Goal: Information Seeking & Learning: Learn about a topic

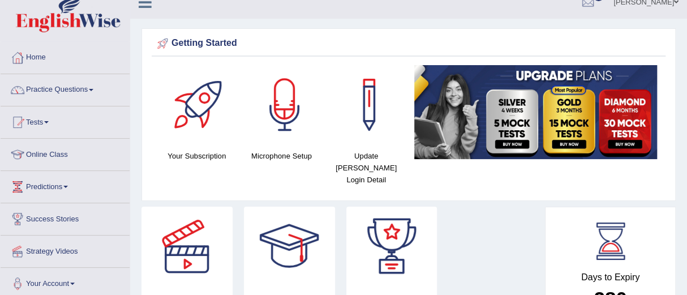
scroll to position [12, 0]
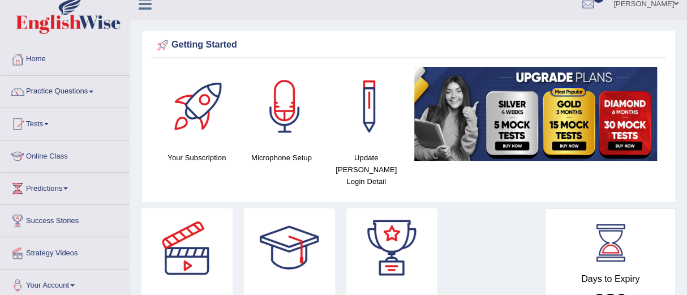
click at [44, 91] on link "Practice Questions" at bounding box center [65, 90] width 129 height 28
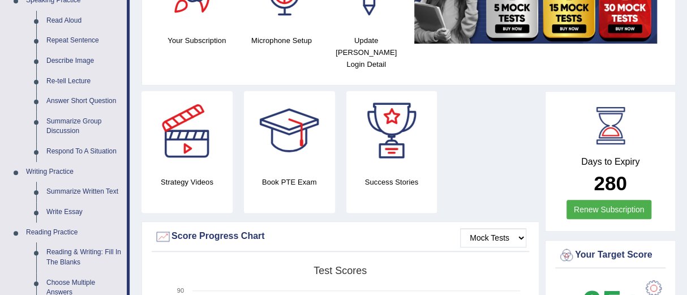
scroll to position [130, 0]
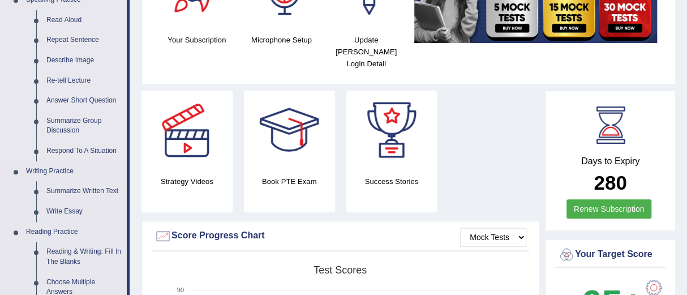
click at [76, 97] on link "Answer Short Question" at bounding box center [83, 101] width 85 height 20
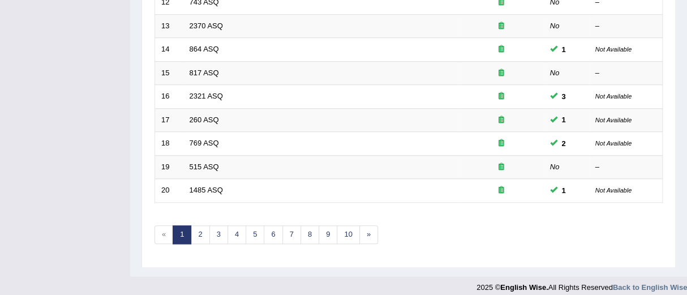
scroll to position [453, 0]
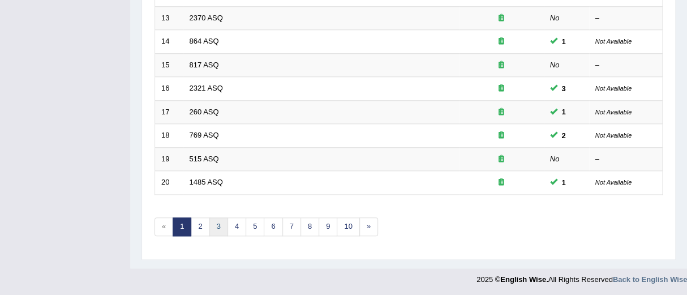
click at [218, 223] on link "3" at bounding box center [218, 226] width 19 height 19
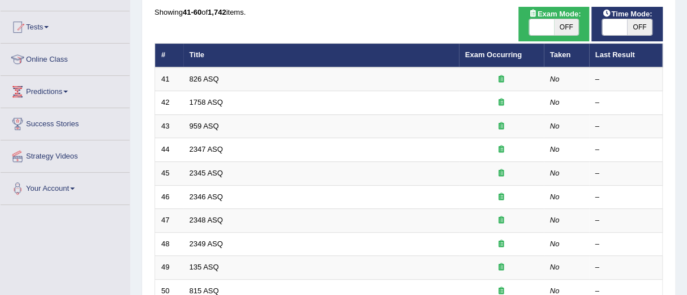
scroll to position [110, 0]
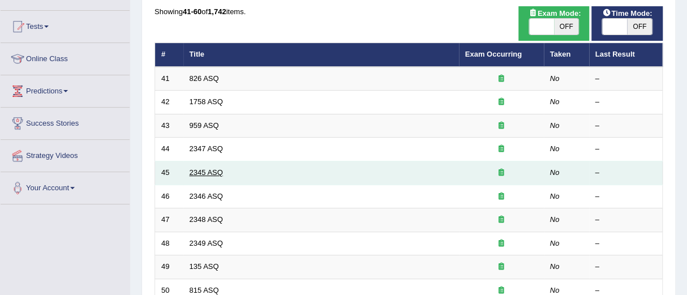
click at [198, 170] on link "2345 ASQ" at bounding box center [206, 172] width 33 height 8
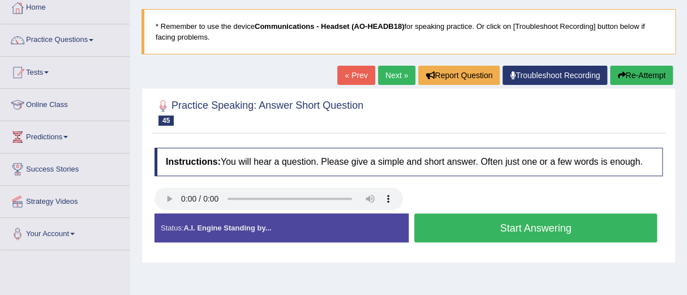
scroll to position [71, 0]
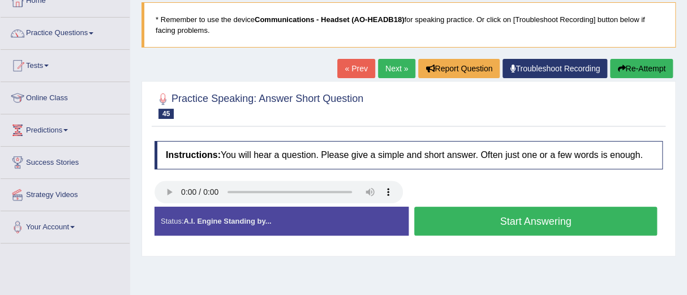
click at [523, 220] on button "Start Answering" at bounding box center [535, 221] width 243 height 29
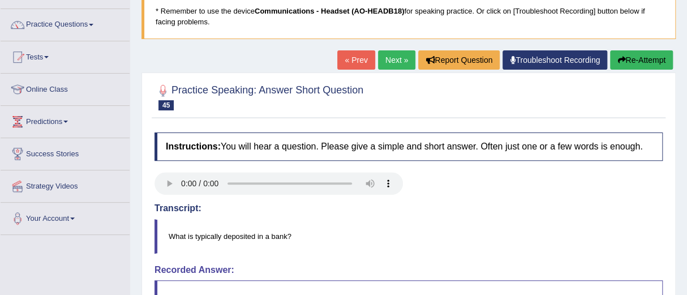
scroll to position [79, 0]
click at [392, 59] on link "Next »" at bounding box center [396, 59] width 37 height 19
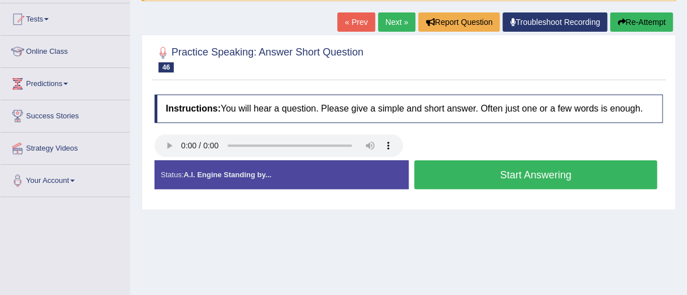
scroll to position [118, 0]
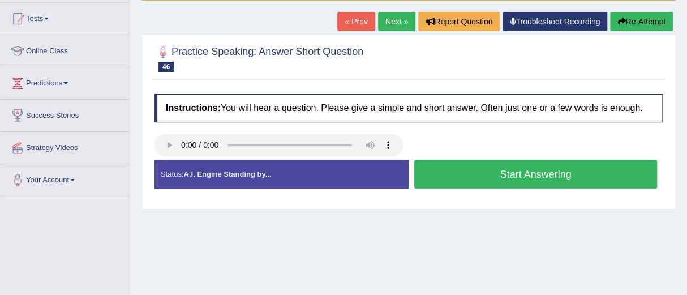
click at [519, 174] on button "Start Answering" at bounding box center [535, 174] width 243 height 29
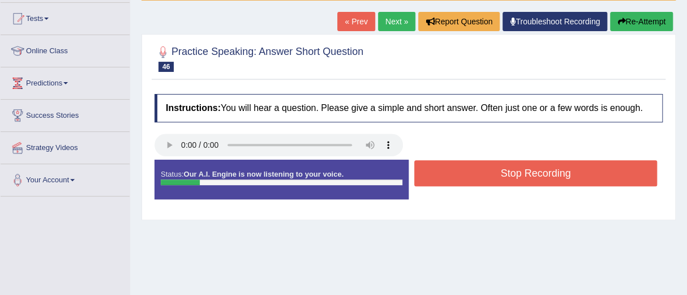
click at [517, 173] on button "Stop Recording" at bounding box center [535, 173] width 243 height 26
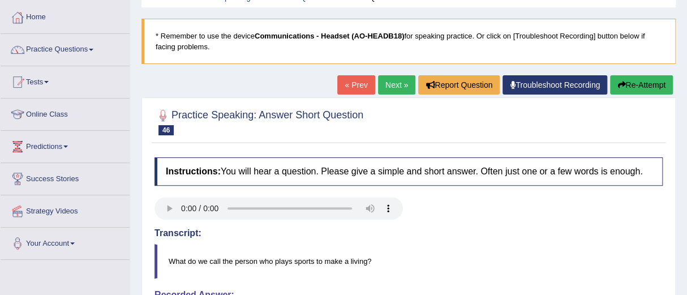
scroll to position [46, 0]
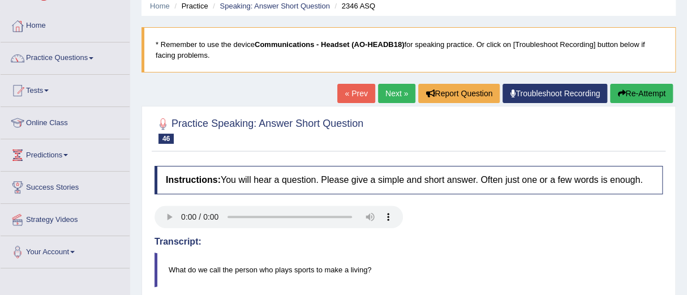
click at [631, 91] on button "Re-Attempt" at bounding box center [641, 93] width 63 height 19
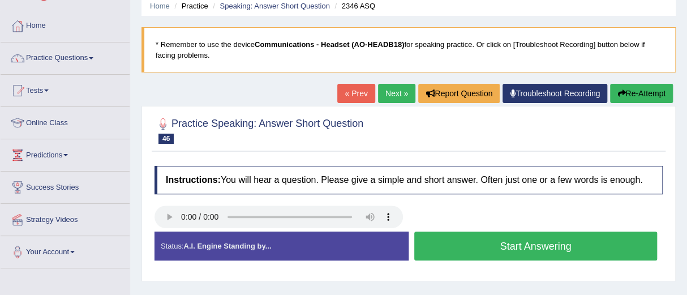
scroll to position [46, 0]
click at [509, 246] on button "Start Answering" at bounding box center [535, 246] width 243 height 29
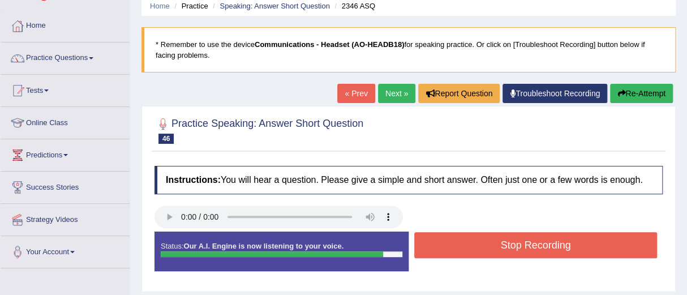
click at [509, 246] on button "Stop Recording" at bounding box center [535, 245] width 243 height 26
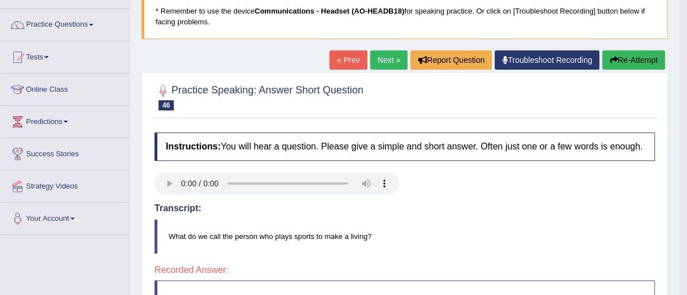
scroll to position [74, 0]
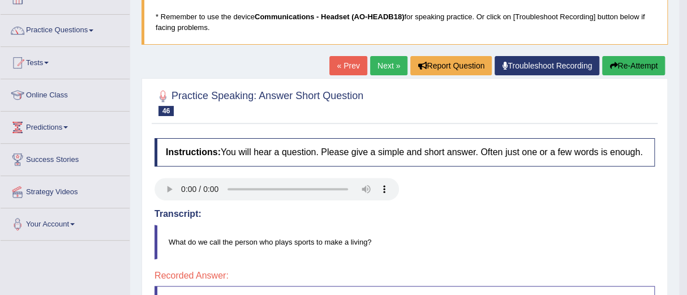
click at [618, 65] on button "Re-Attempt" at bounding box center [633, 65] width 63 height 19
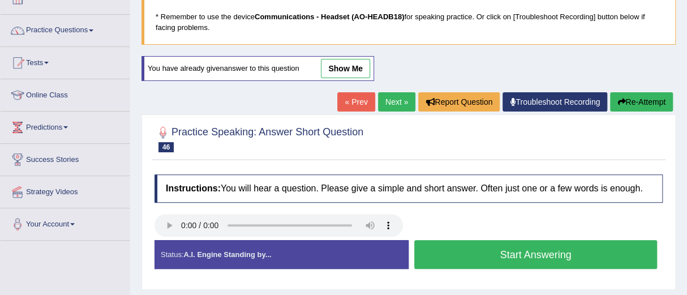
scroll to position [74, 0]
click at [511, 249] on button "Start Answering" at bounding box center [535, 254] width 243 height 29
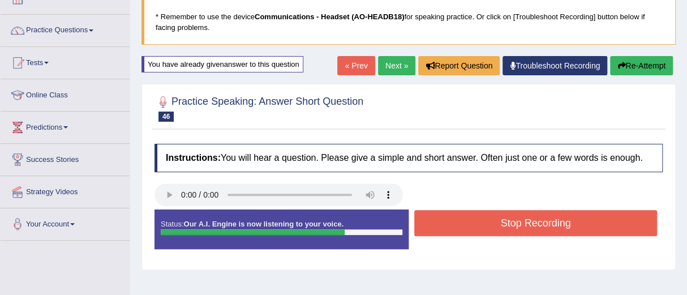
click at [506, 224] on button "Stop Recording" at bounding box center [535, 223] width 243 height 26
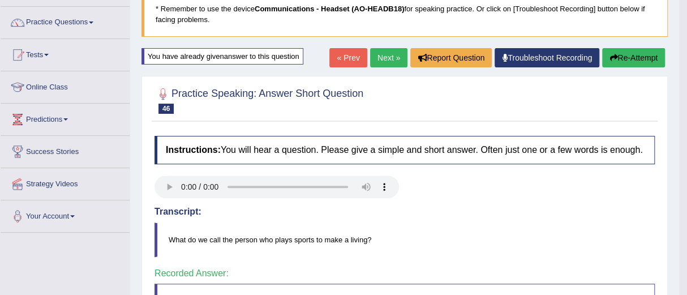
scroll to position [79, 0]
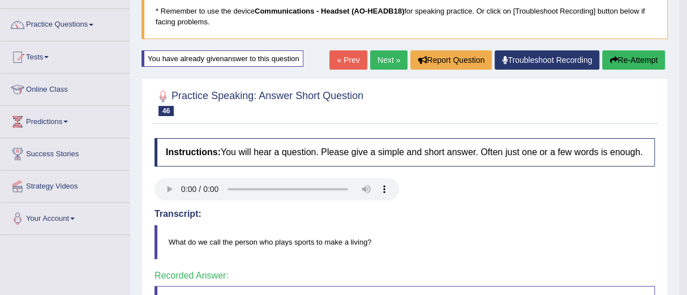
click at [380, 58] on link "Next »" at bounding box center [388, 59] width 37 height 19
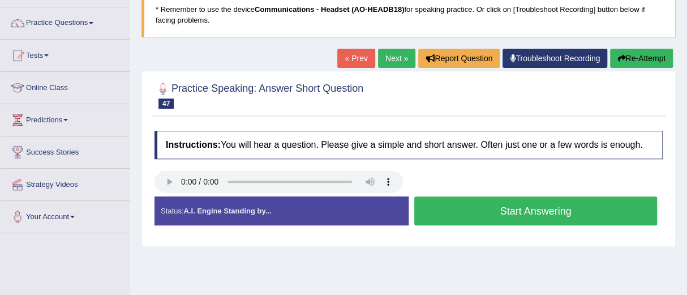
scroll to position [82, 0]
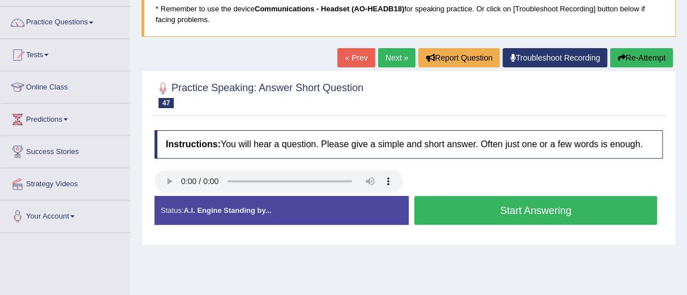
click at [512, 209] on button "Start Answering" at bounding box center [535, 210] width 243 height 29
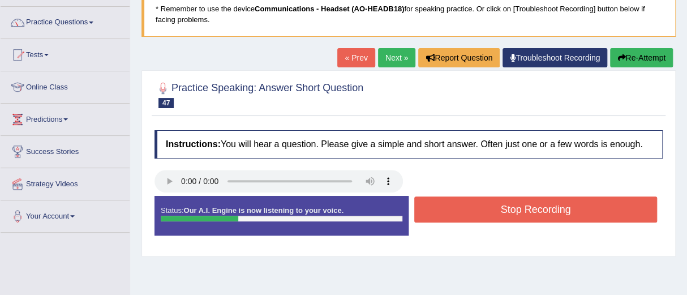
click at [512, 209] on button "Stop Recording" at bounding box center [535, 209] width 243 height 26
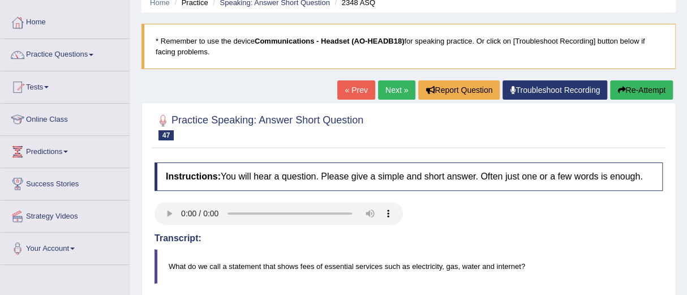
scroll to position [49, 0]
click at [388, 89] on link "Next »" at bounding box center [396, 90] width 37 height 19
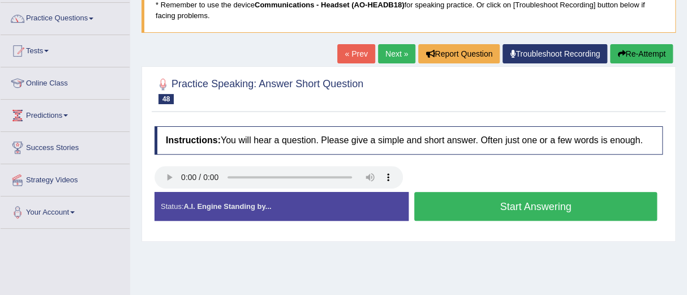
scroll to position [89, 0]
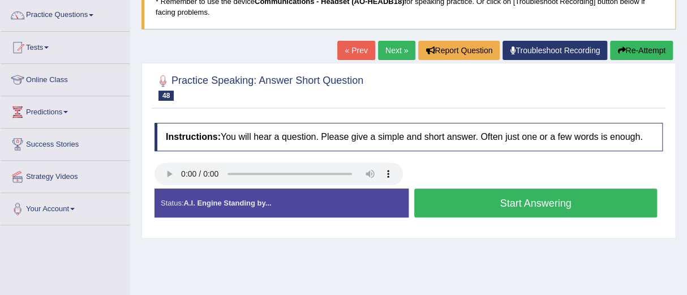
click at [495, 200] on button "Start Answering" at bounding box center [535, 203] width 243 height 29
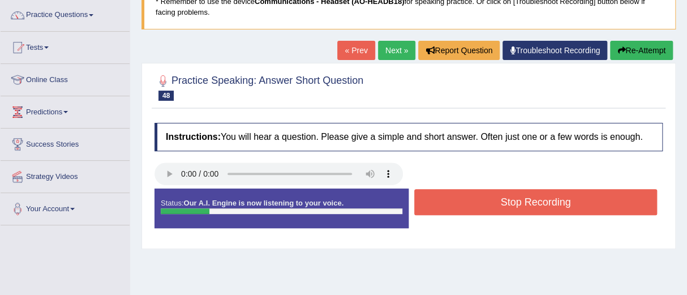
click at [495, 200] on button "Stop Recording" at bounding box center [535, 202] width 243 height 26
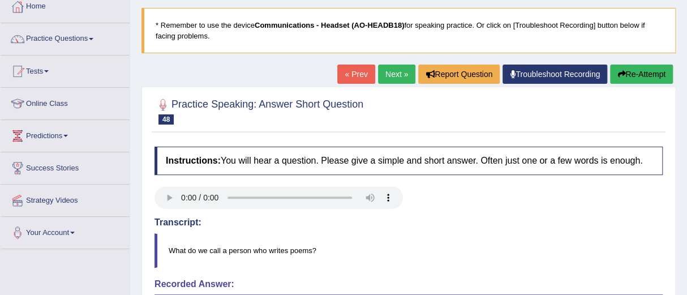
scroll to position [64, 0]
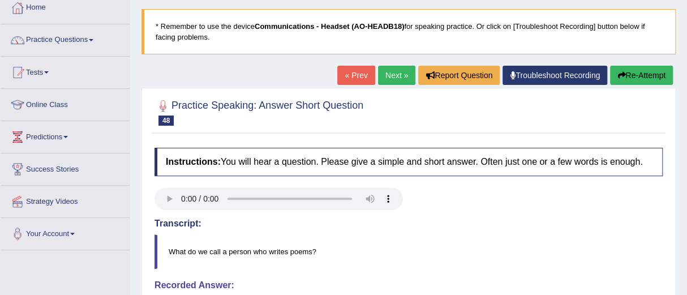
click at [631, 72] on button "Re-Attempt" at bounding box center [641, 75] width 63 height 19
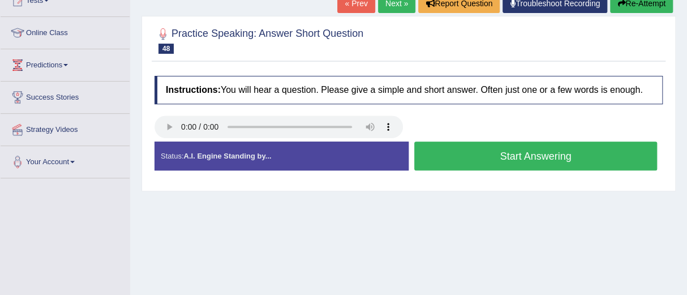
scroll to position [136, 0]
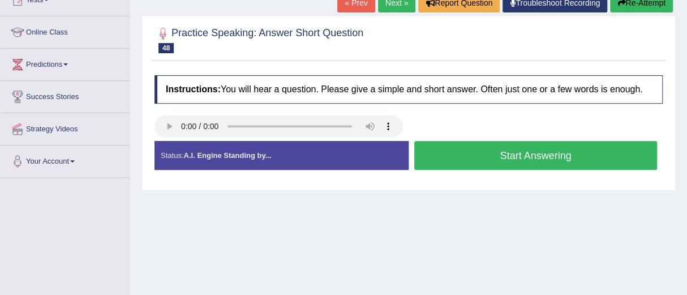
click at [536, 150] on button "Start Answering" at bounding box center [535, 155] width 243 height 29
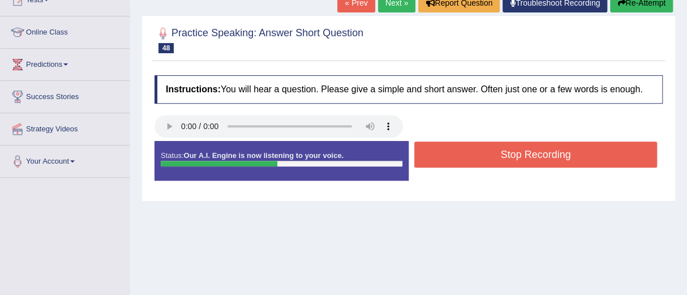
click at [536, 150] on button "Stop Recording" at bounding box center [535, 155] width 243 height 26
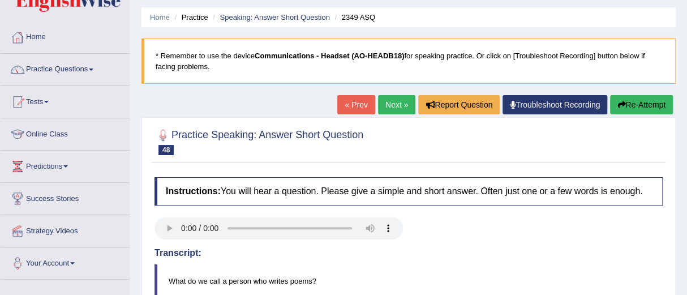
scroll to position [34, 0]
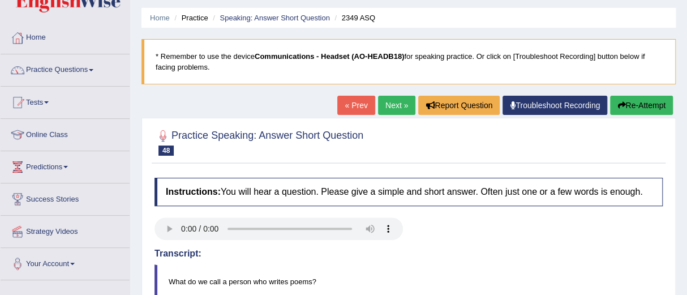
click at [640, 102] on button "Re-Attempt" at bounding box center [641, 105] width 63 height 19
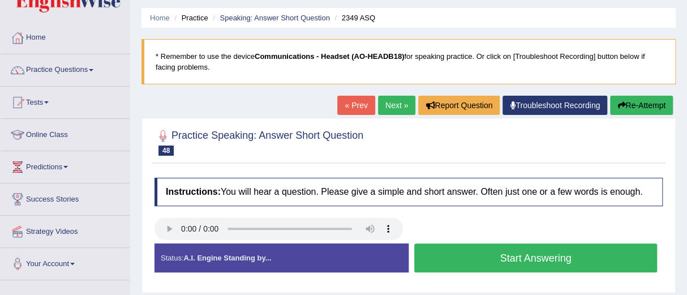
scroll to position [34, 0]
click at [517, 254] on button "Start Answering" at bounding box center [535, 257] width 243 height 29
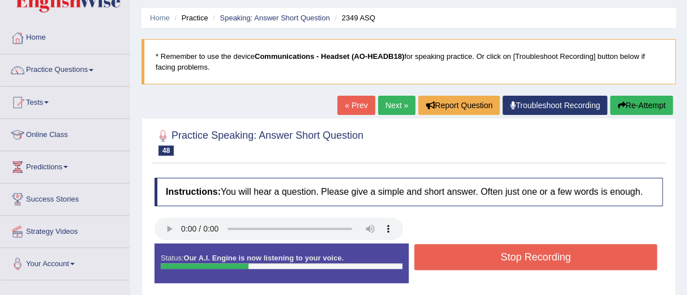
click at [517, 254] on button "Stop Recording" at bounding box center [535, 257] width 243 height 26
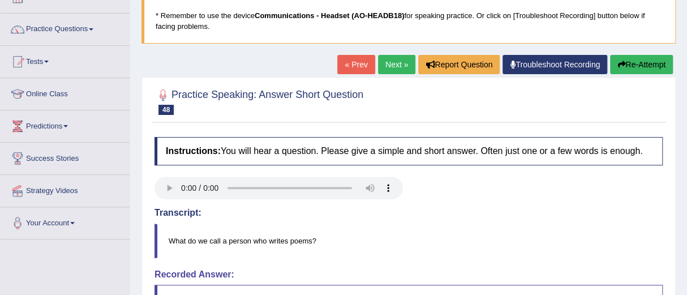
scroll to position [74, 0]
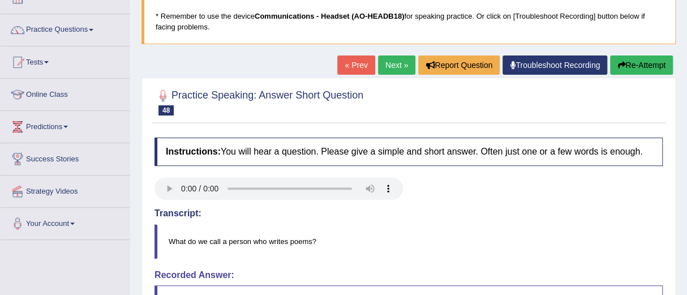
click at [385, 67] on link "Next »" at bounding box center [396, 64] width 37 height 19
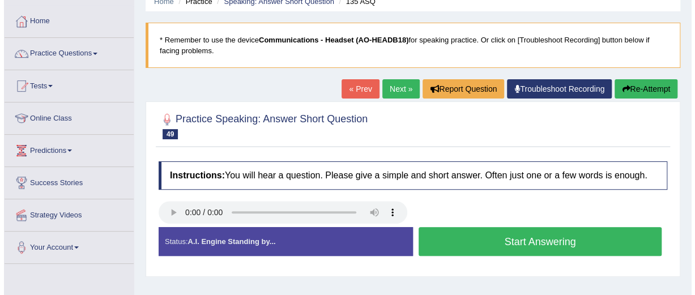
scroll to position [52, 0]
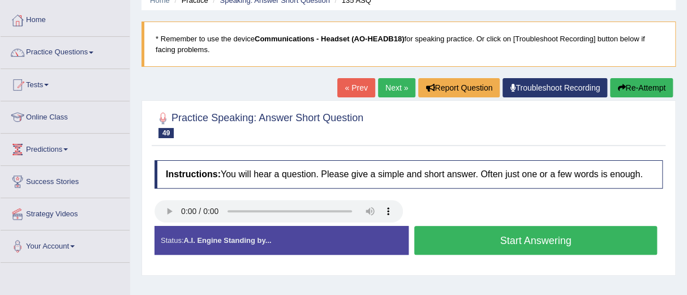
click at [502, 237] on button "Start Answering" at bounding box center [535, 240] width 243 height 29
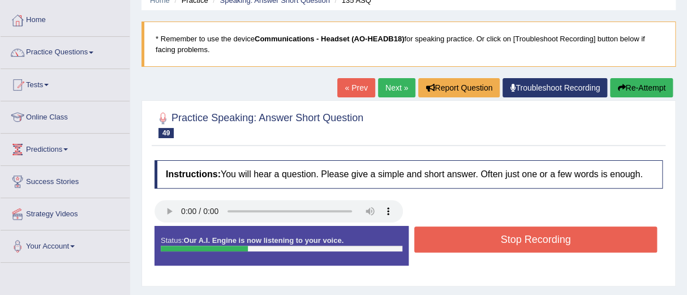
click at [502, 237] on button "Stop Recording" at bounding box center [535, 239] width 243 height 26
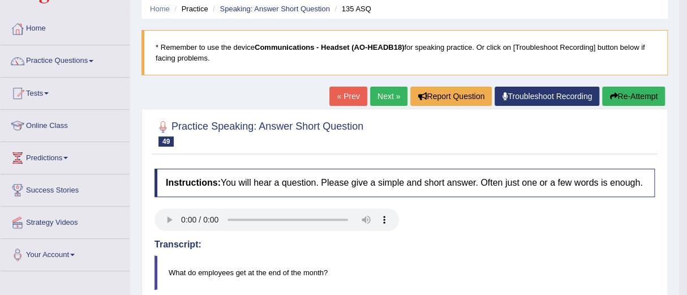
scroll to position [42, 0]
click at [379, 100] on link "Next »" at bounding box center [388, 96] width 37 height 19
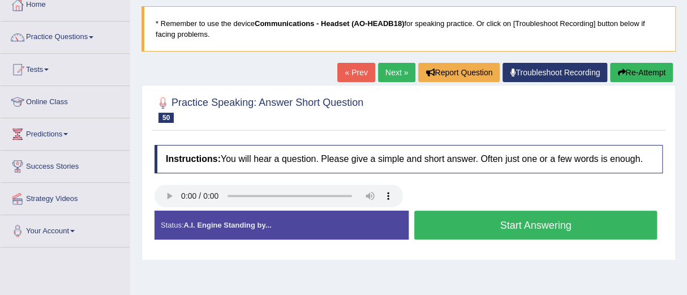
scroll to position [68, 0]
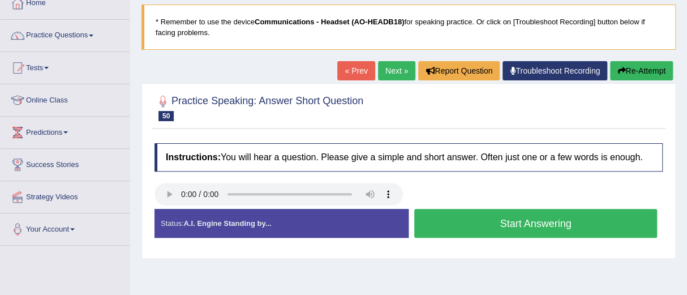
click at [518, 220] on button "Start Answering" at bounding box center [535, 223] width 243 height 29
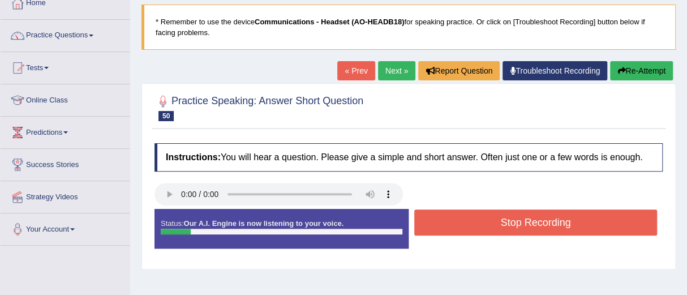
click at [519, 220] on button "Stop Recording" at bounding box center [535, 222] width 243 height 26
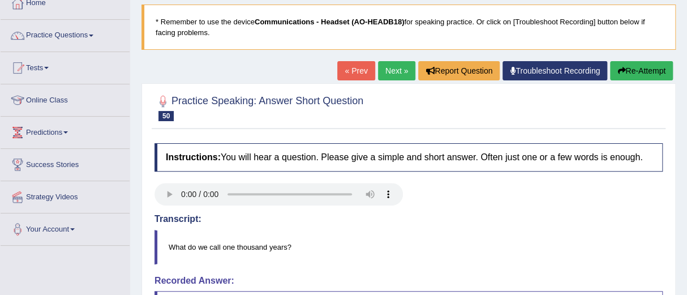
click at [627, 71] on button "Re-Attempt" at bounding box center [641, 70] width 63 height 19
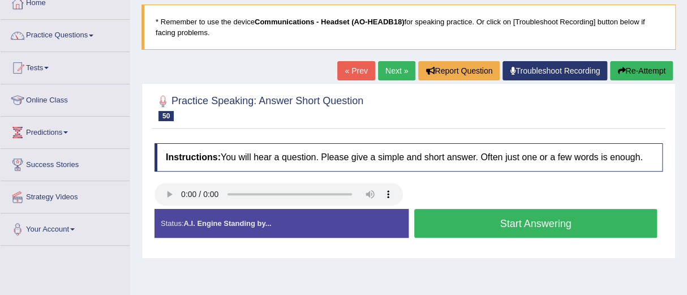
click at [515, 221] on button "Start Answering" at bounding box center [535, 223] width 243 height 29
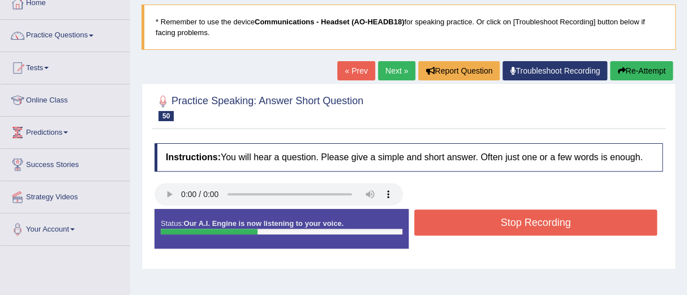
click at [515, 221] on button "Stop Recording" at bounding box center [535, 222] width 243 height 26
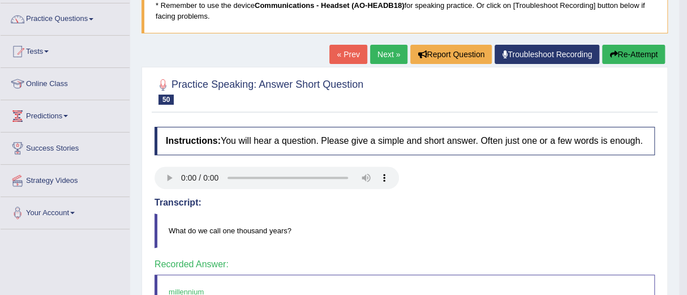
scroll to position [84, 0]
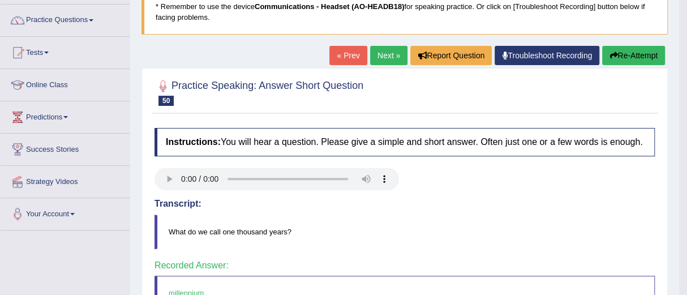
click at [379, 80] on div at bounding box center [405, 92] width 500 height 35
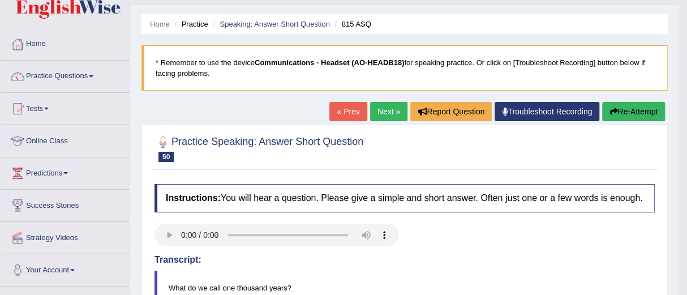
scroll to position [0, 0]
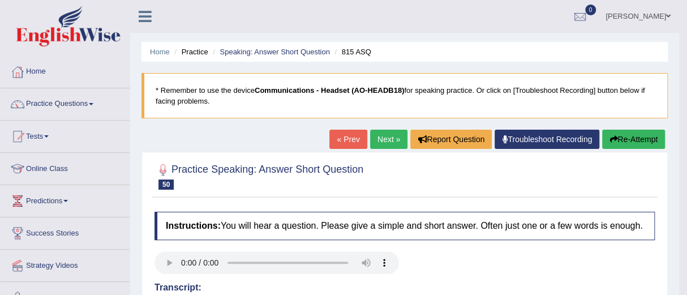
click at [384, 139] on link "Next »" at bounding box center [388, 139] width 37 height 19
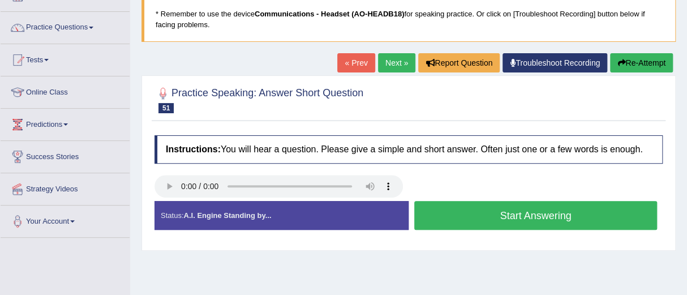
scroll to position [88, 0]
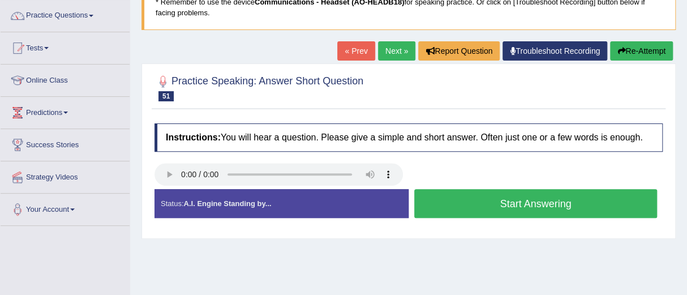
click at [507, 198] on button "Start Answering" at bounding box center [535, 203] width 243 height 29
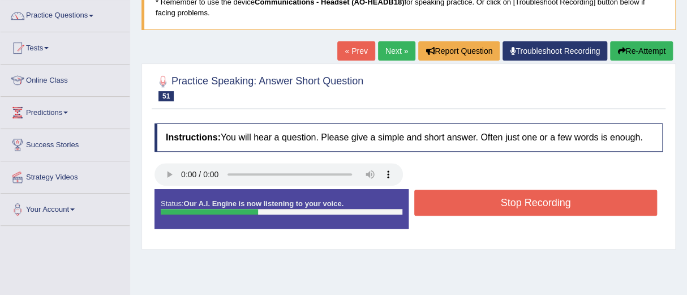
click at [507, 198] on button "Stop Recording" at bounding box center [535, 203] width 243 height 26
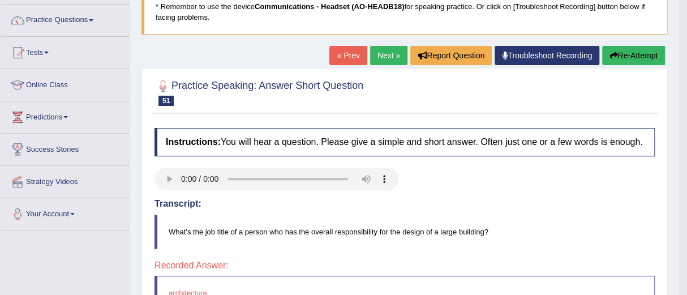
scroll to position [83, 0]
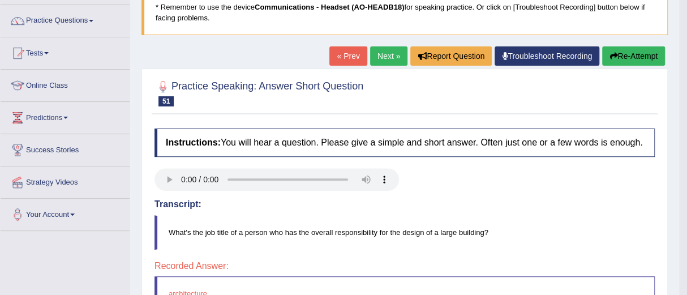
click at [615, 54] on button "Re-Attempt" at bounding box center [633, 55] width 63 height 19
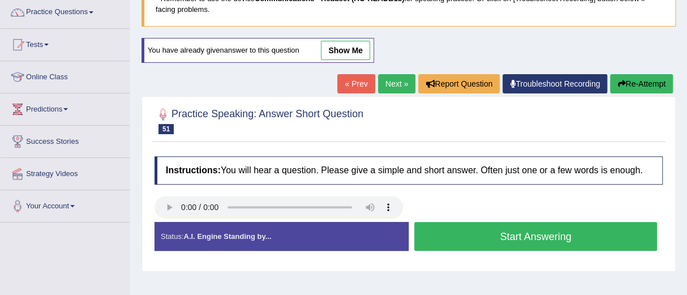
click at [517, 236] on button "Start Answering" at bounding box center [535, 236] width 243 height 29
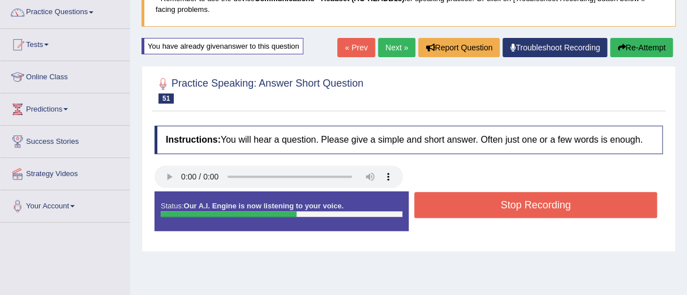
click at [511, 213] on button "Stop Recording" at bounding box center [535, 205] width 243 height 26
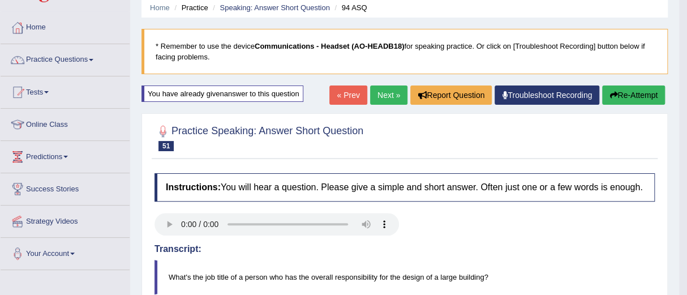
scroll to position [43, 0]
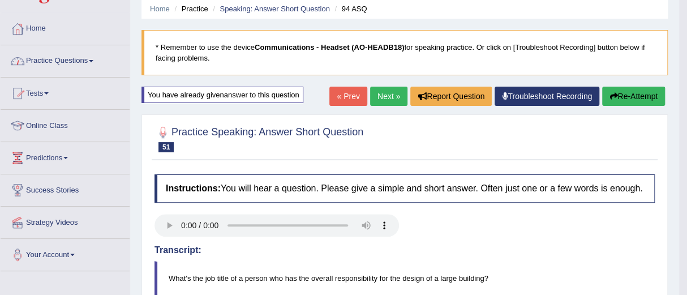
click at [67, 57] on link "Practice Questions" at bounding box center [65, 59] width 129 height 28
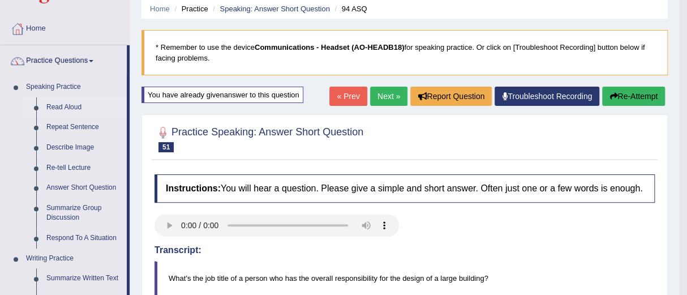
click at [64, 102] on link "Read Aloud" at bounding box center [83, 107] width 85 height 20
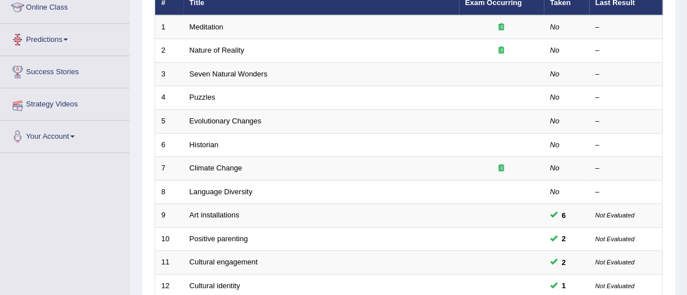
scroll to position [453, 0]
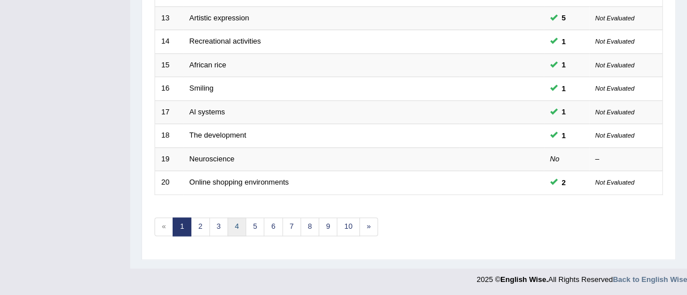
click at [236, 223] on link "4" at bounding box center [237, 226] width 19 height 19
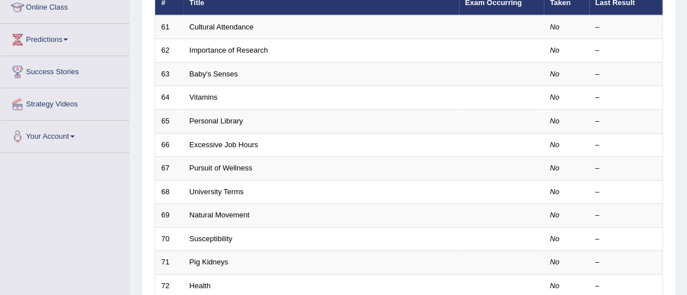
scroll to position [162, 0]
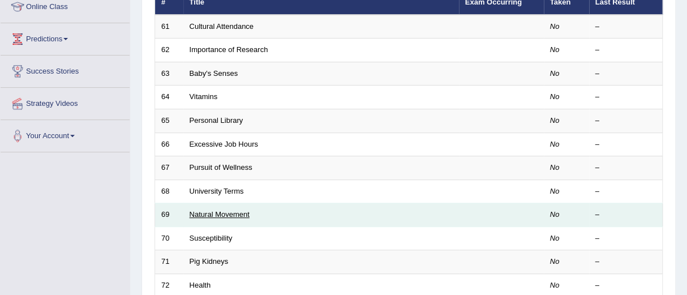
click at [226, 210] on link "Natural Movement" at bounding box center [220, 214] width 60 height 8
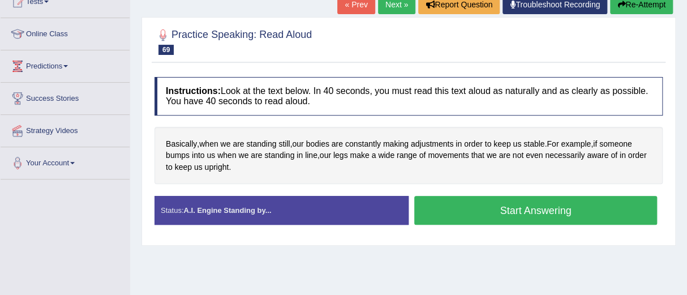
scroll to position [138, 0]
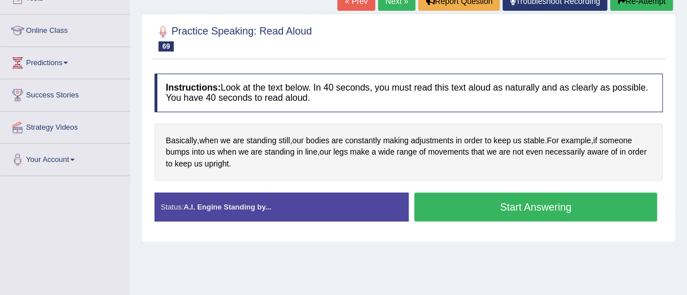
click at [523, 204] on button "Start Answering" at bounding box center [535, 206] width 243 height 29
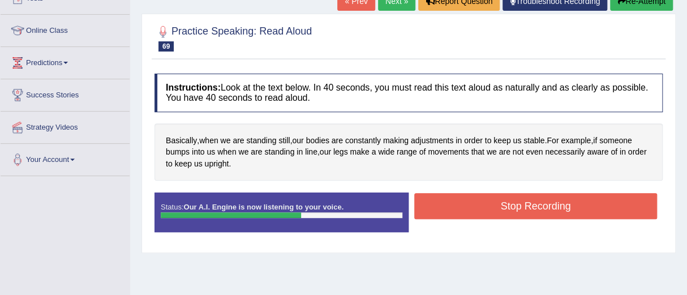
click at [523, 204] on button "Stop Recording" at bounding box center [535, 206] width 243 height 26
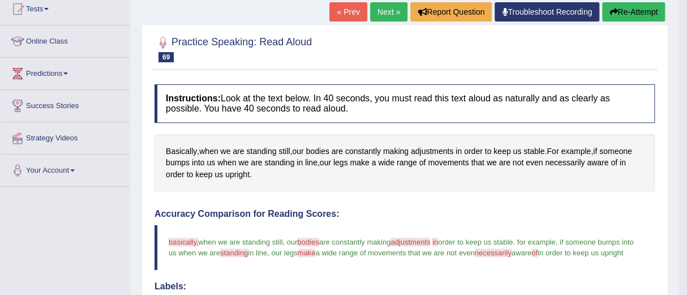
scroll to position [125, 0]
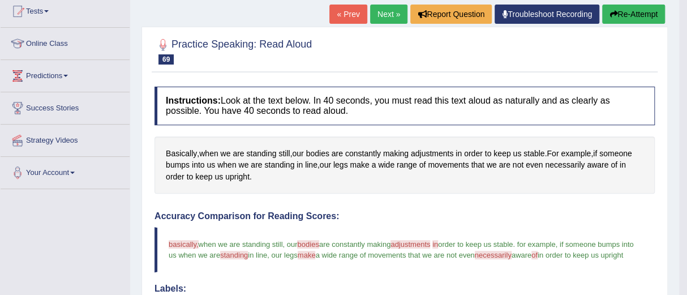
click at [622, 14] on button "Re-Attempt" at bounding box center [633, 14] width 63 height 19
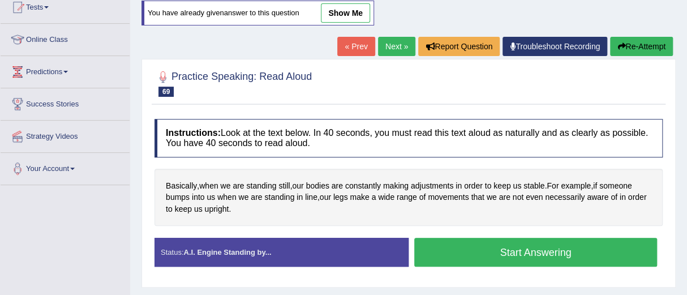
click at [528, 250] on button "Start Answering" at bounding box center [535, 252] width 243 height 29
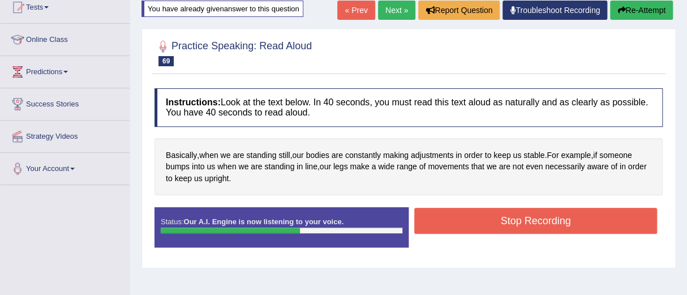
click at [519, 217] on button "Stop Recording" at bounding box center [535, 221] width 243 height 26
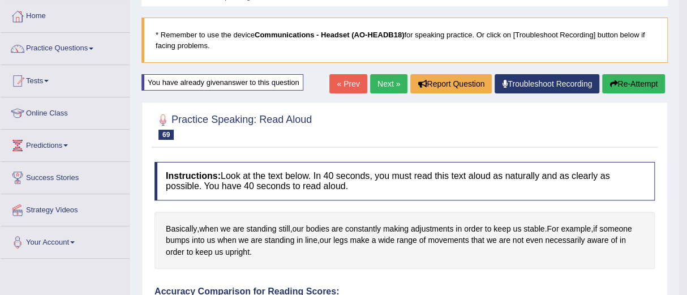
scroll to position [55, 0]
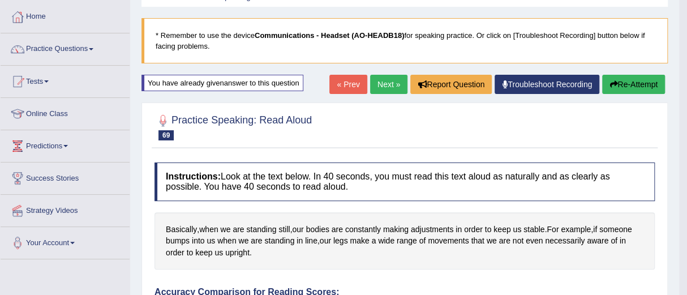
click at [628, 83] on button "Re-Attempt" at bounding box center [633, 84] width 63 height 19
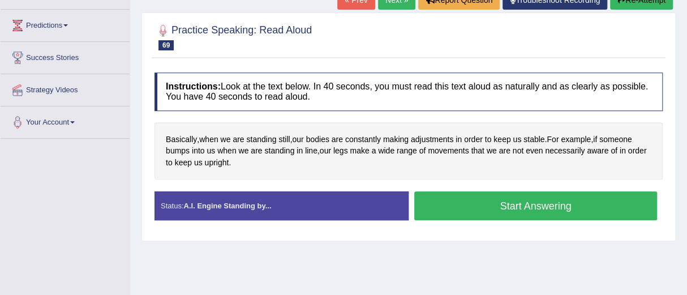
scroll to position [176, 0]
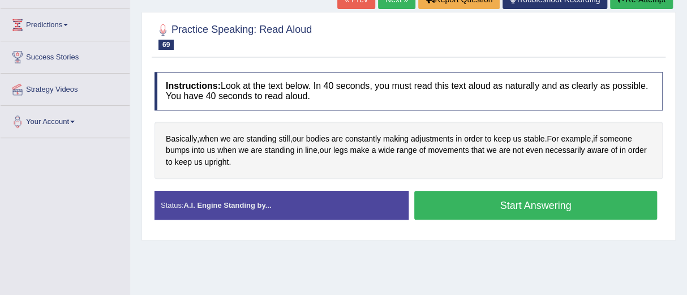
click at [527, 199] on button "Start Answering" at bounding box center [535, 205] width 243 height 29
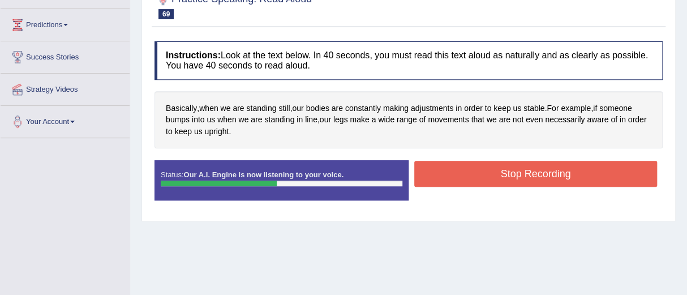
click at [526, 172] on button "Stop Recording" at bounding box center [535, 174] width 243 height 26
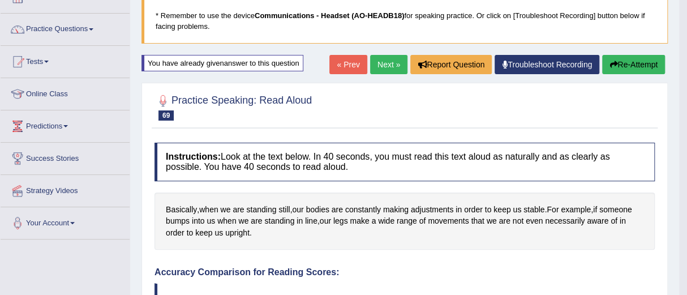
scroll to position [74, 0]
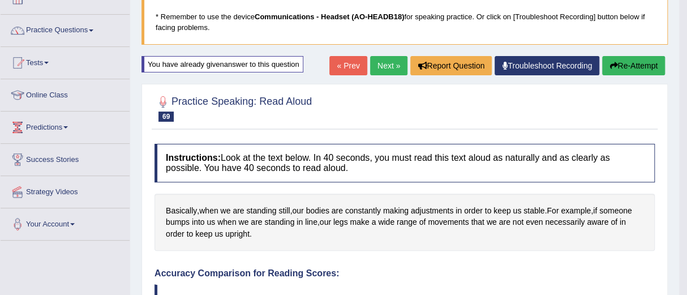
click at [379, 64] on link "Next »" at bounding box center [388, 65] width 37 height 19
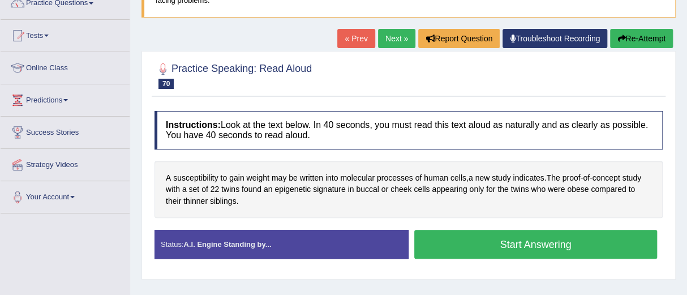
scroll to position [101, 0]
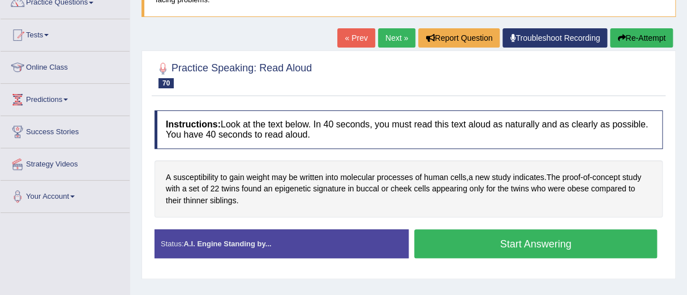
click at [504, 239] on button "Start Answering" at bounding box center [535, 243] width 243 height 29
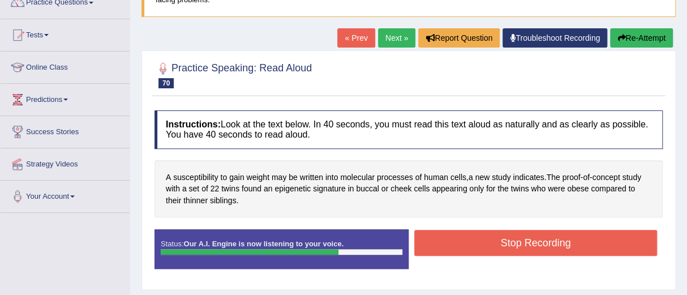
click at [504, 239] on button "Stop Recording" at bounding box center [535, 243] width 243 height 26
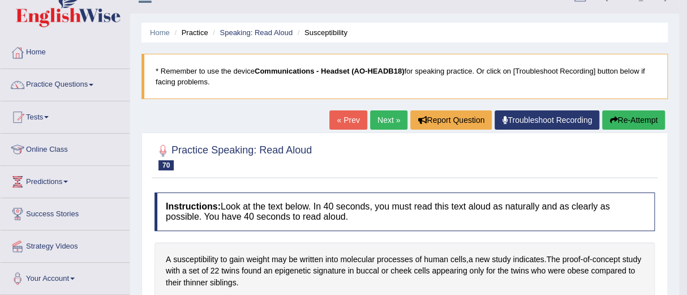
scroll to position [19, 0]
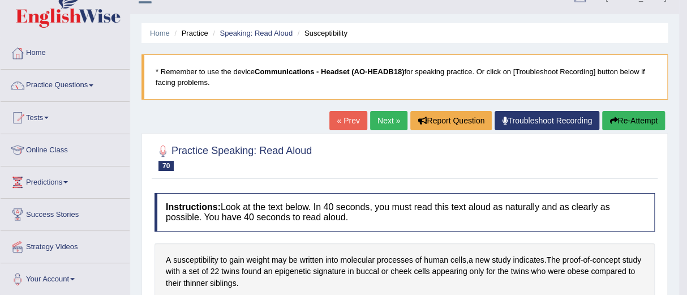
click at [627, 115] on button "Re-Attempt" at bounding box center [633, 120] width 63 height 19
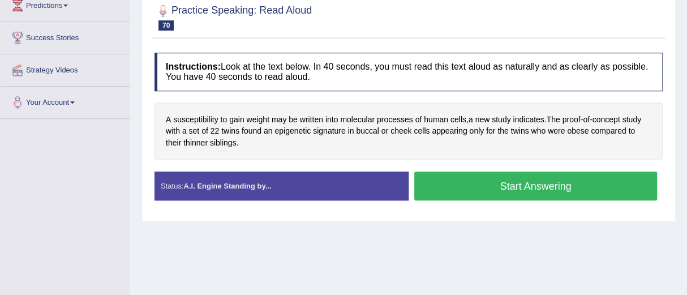
click at [521, 185] on button "Start Answering" at bounding box center [535, 186] width 243 height 29
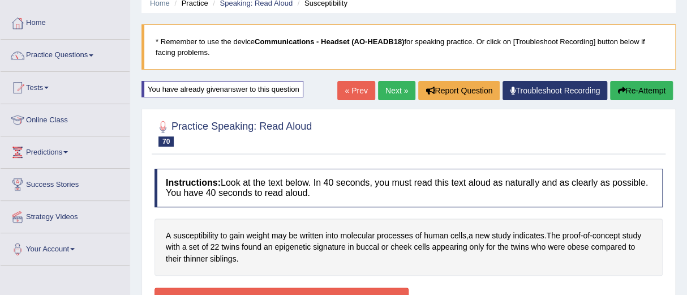
scroll to position [48, 0]
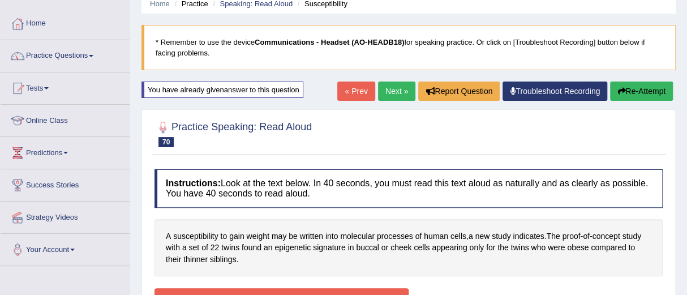
click at [638, 86] on button "Re-Attempt" at bounding box center [641, 91] width 63 height 19
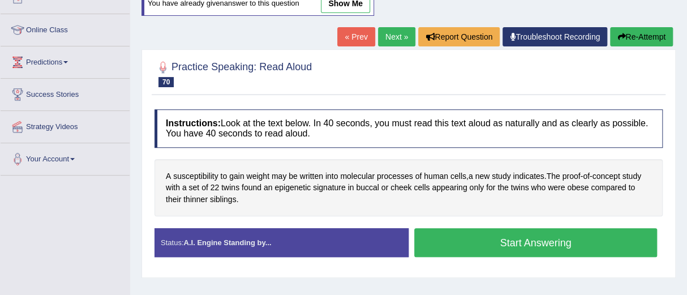
scroll to position [139, 0]
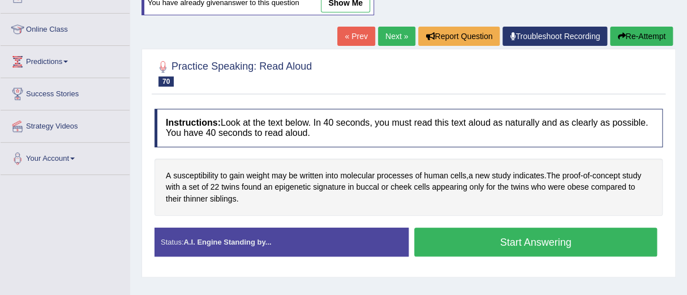
click at [525, 239] on button "Start Answering" at bounding box center [535, 242] width 243 height 29
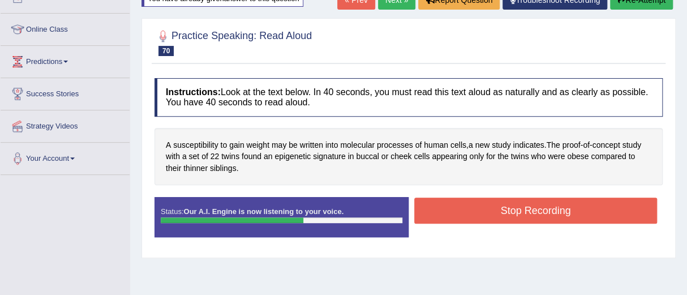
click at [516, 209] on button "Stop Recording" at bounding box center [535, 211] width 243 height 26
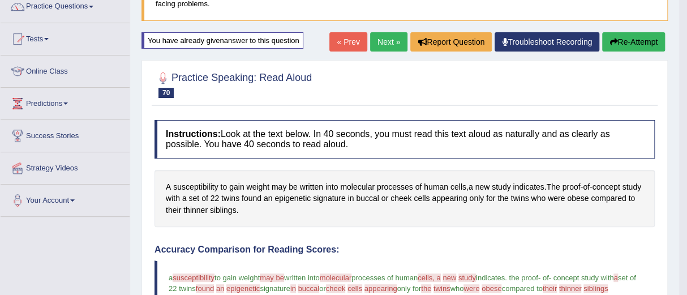
scroll to position [78, 0]
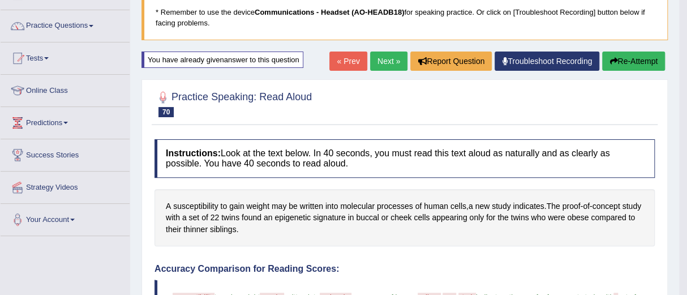
click at [625, 55] on button "Re-Attempt" at bounding box center [633, 61] width 63 height 19
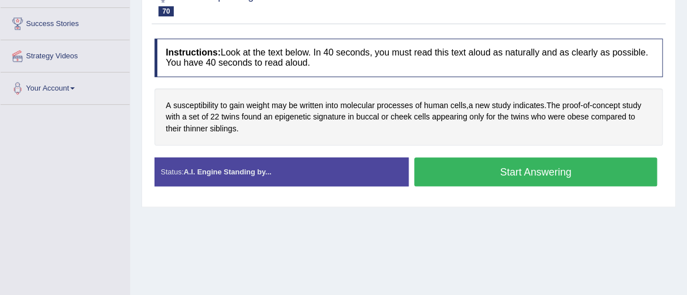
scroll to position [209, 0]
click at [525, 169] on button "Start Answering" at bounding box center [535, 171] width 243 height 29
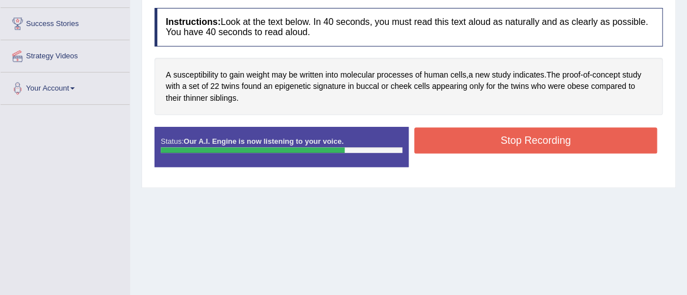
click at [512, 142] on button "Stop Recording" at bounding box center [535, 140] width 243 height 26
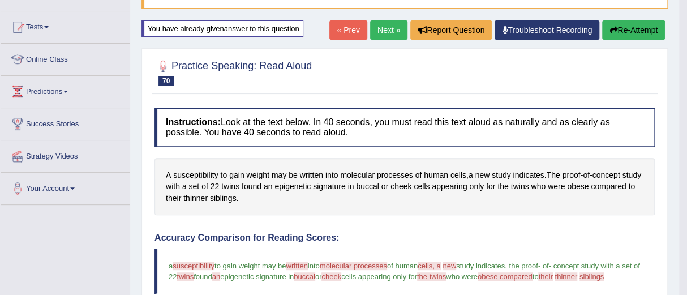
scroll to position [0, 0]
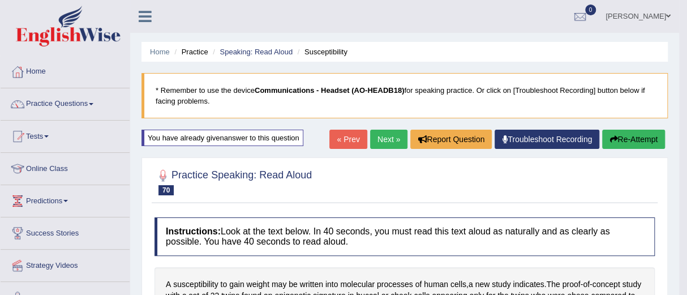
click at [384, 140] on link "Next »" at bounding box center [388, 139] width 37 height 19
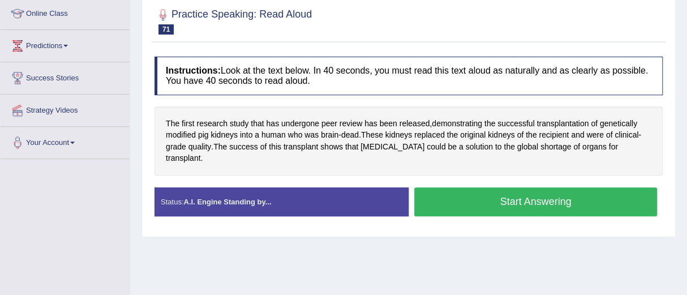
scroll to position [164, 0]
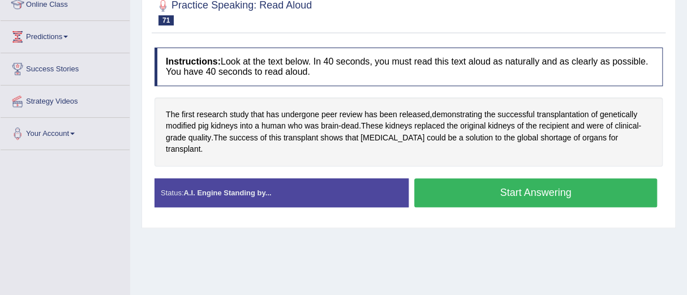
click at [515, 189] on button "Start Answering" at bounding box center [535, 192] width 243 height 29
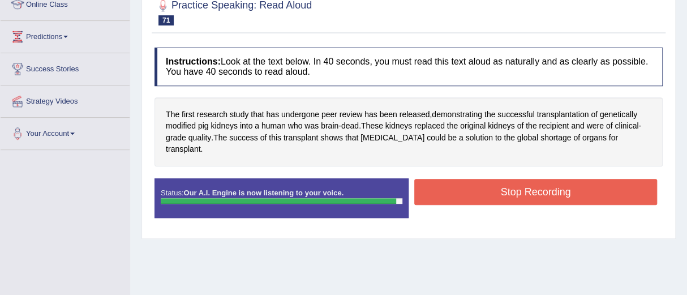
click at [515, 189] on button "Stop Recording" at bounding box center [535, 192] width 243 height 26
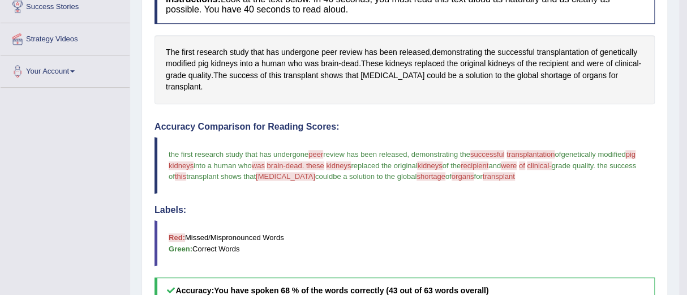
scroll to position [226, 0]
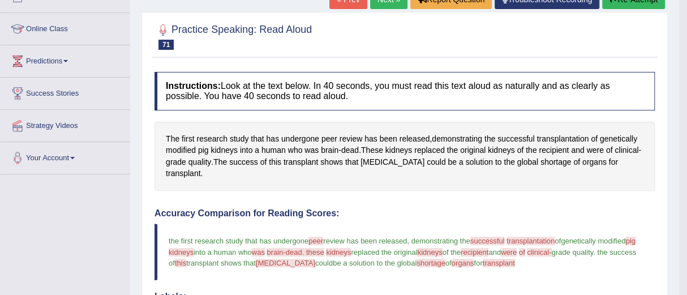
click at [489, 249] on span "recipient" at bounding box center [475, 252] width 28 height 8
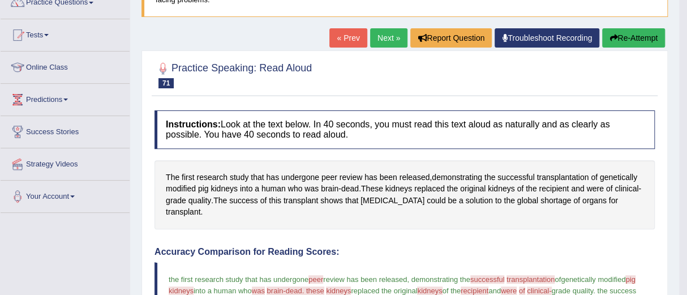
scroll to position [99, 0]
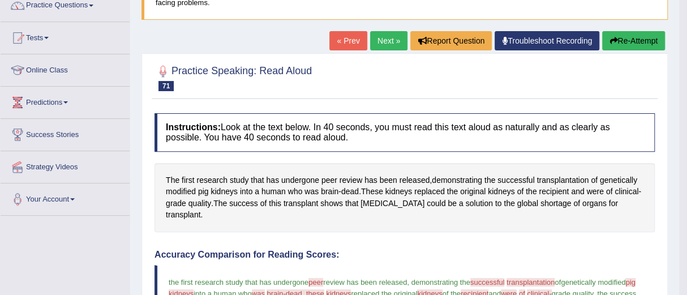
click at [622, 41] on button "Re-Attempt" at bounding box center [633, 40] width 63 height 19
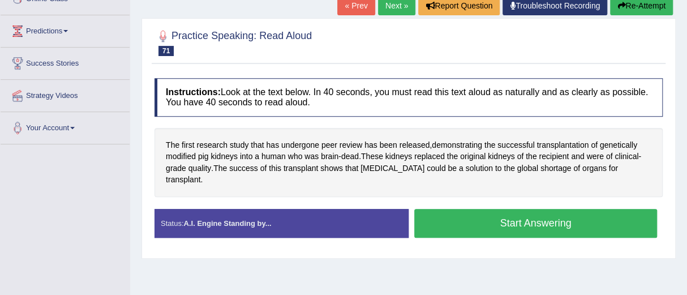
scroll to position [200, 0]
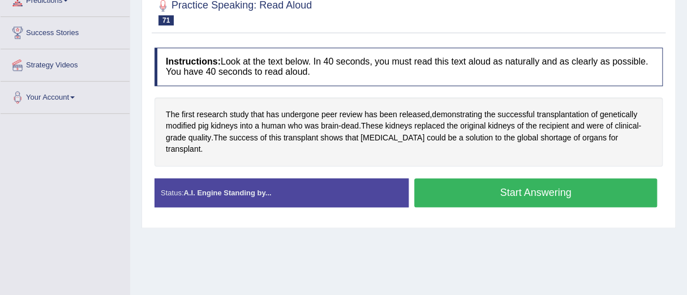
click at [508, 189] on button "Start Answering" at bounding box center [535, 192] width 243 height 29
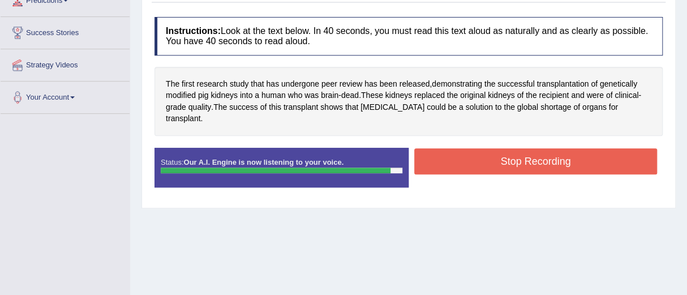
click at [507, 160] on button "Stop Recording" at bounding box center [535, 161] width 243 height 26
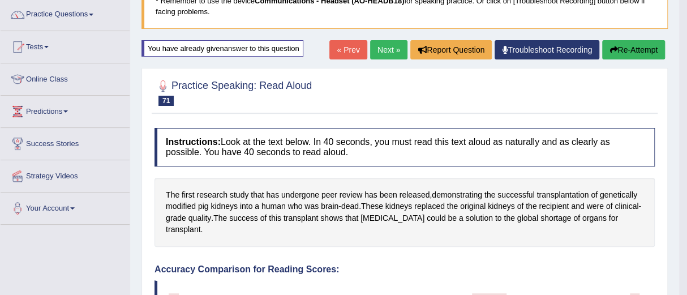
scroll to position [89, 0]
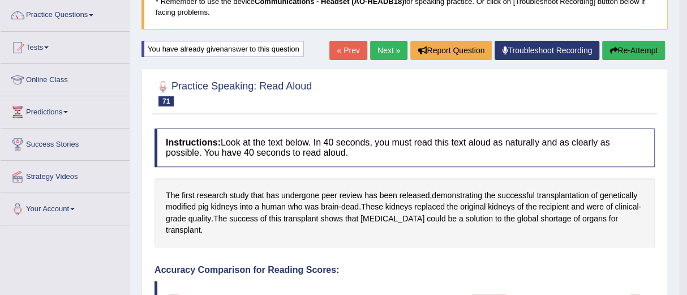
click at [627, 45] on button "Re-Attempt" at bounding box center [633, 50] width 63 height 19
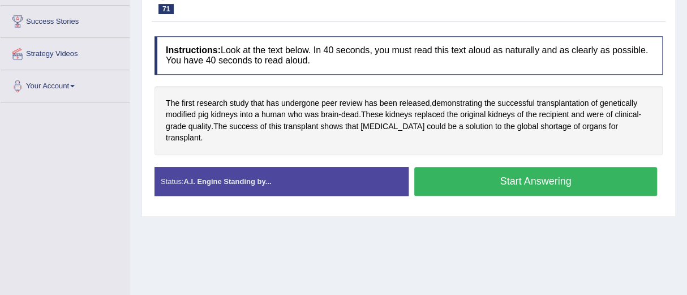
scroll to position [215, 0]
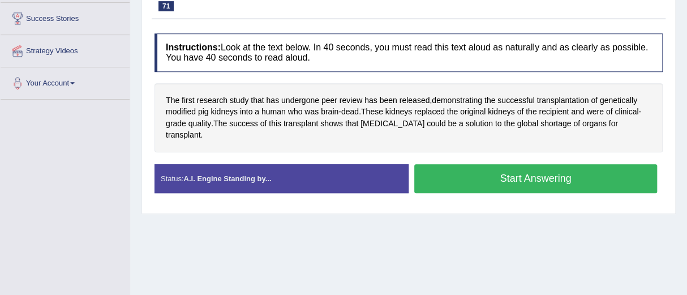
click at [546, 173] on button "Start Answering" at bounding box center [535, 178] width 243 height 29
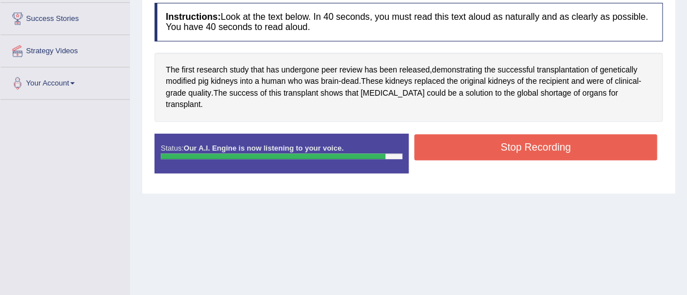
click at [514, 145] on button "Stop Recording" at bounding box center [535, 147] width 243 height 26
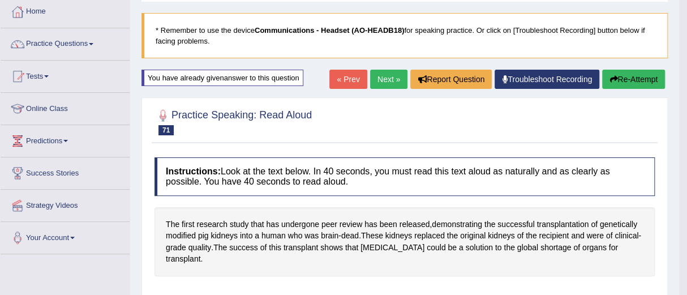
scroll to position [59, 0]
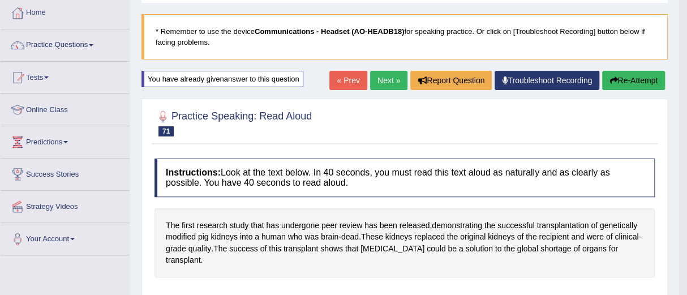
click at [622, 75] on button "Re-Attempt" at bounding box center [633, 80] width 63 height 19
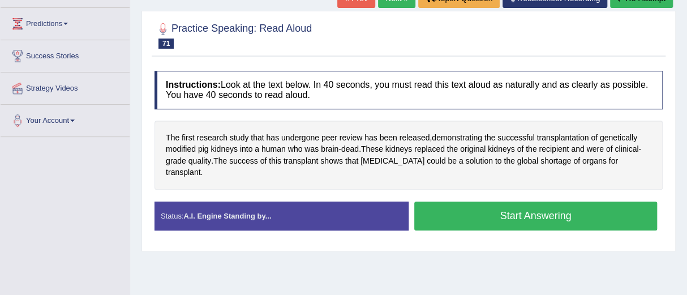
scroll to position [178, 0]
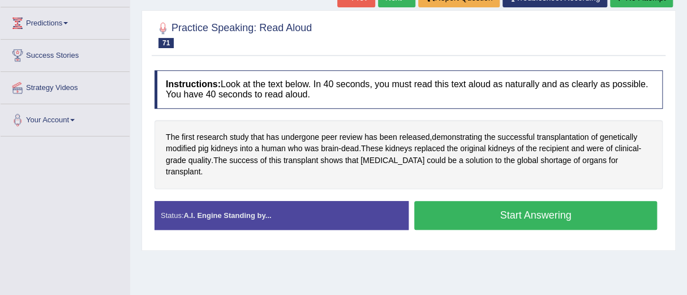
click at [531, 216] on button "Start Answering" at bounding box center [535, 215] width 243 height 29
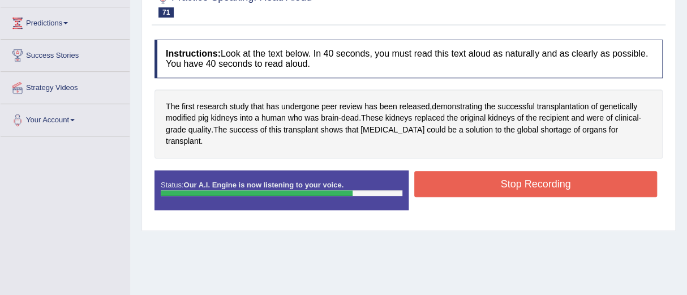
click at [537, 185] on button "Stop Recording" at bounding box center [535, 184] width 243 height 26
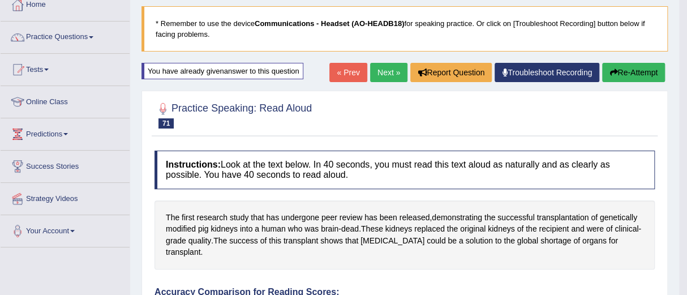
scroll to position [65, 0]
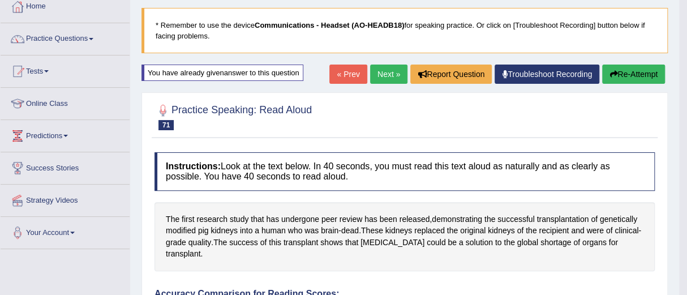
click at [620, 72] on button "Re-Attempt" at bounding box center [633, 74] width 63 height 19
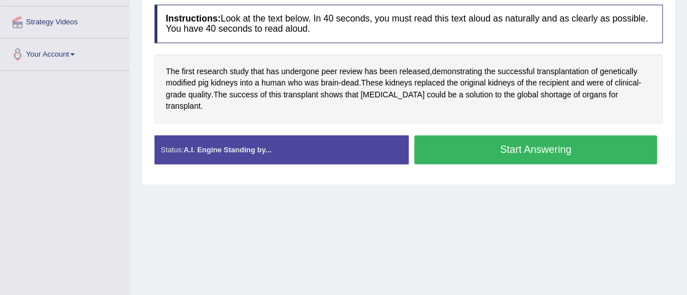
scroll to position [244, 0]
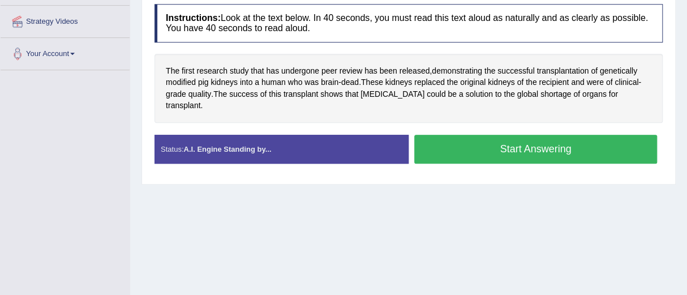
click at [532, 148] on button "Start Answering" at bounding box center [535, 149] width 243 height 29
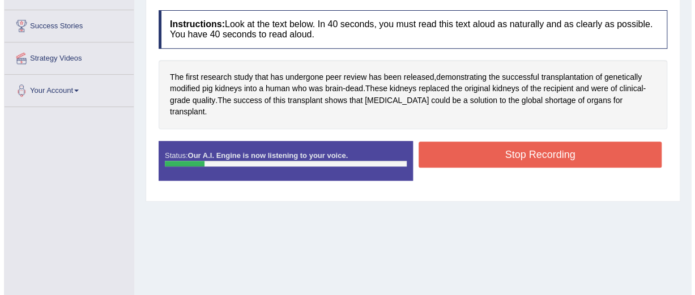
scroll to position [207, 0]
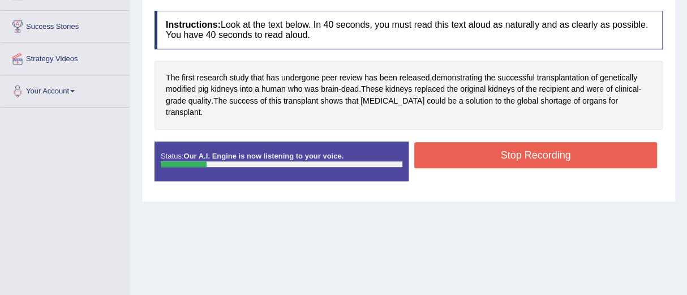
click at [530, 147] on button "Stop Recording" at bounding box center [535, 155] width 243 height 26
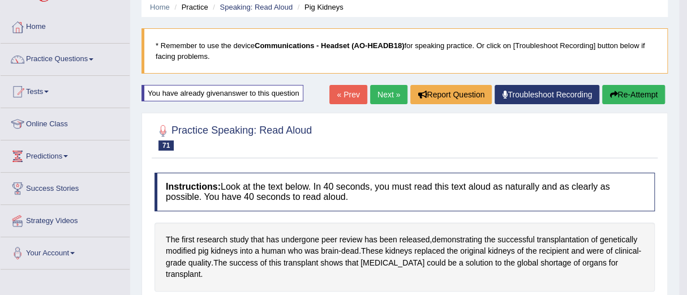
scroll to position [42, 0]
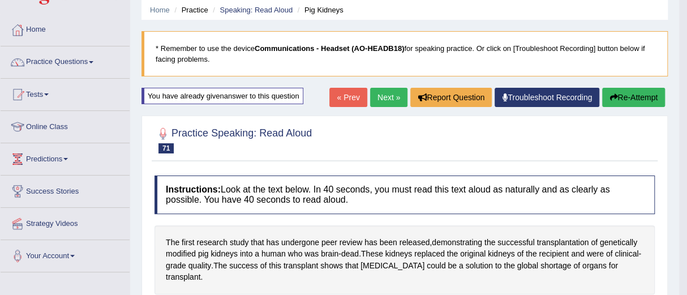
click at [627, 90] on button "Re-Attempt" at bounding box center [633, 97] width 63 height 19
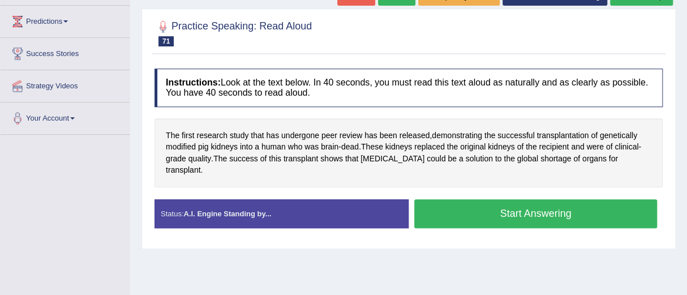
scroll to position [180, 0]
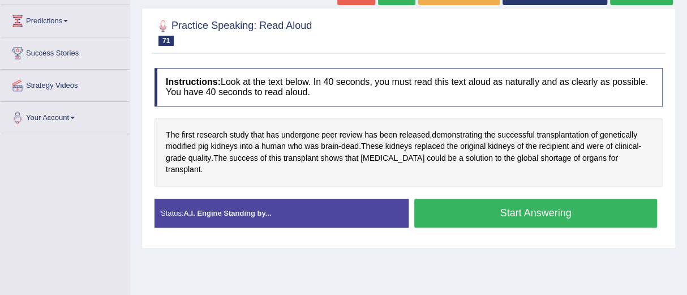
click at [532, 209] on button "Start Answering" at bounding box center [535, 213] width 243 height 29
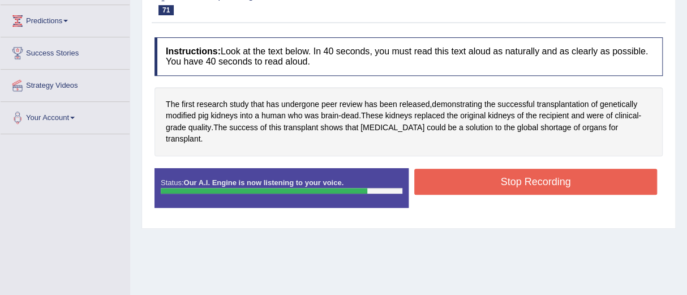
click at [525, 176] on button "Stop Recording" at bounding box center [535, 182] width 243 height 26
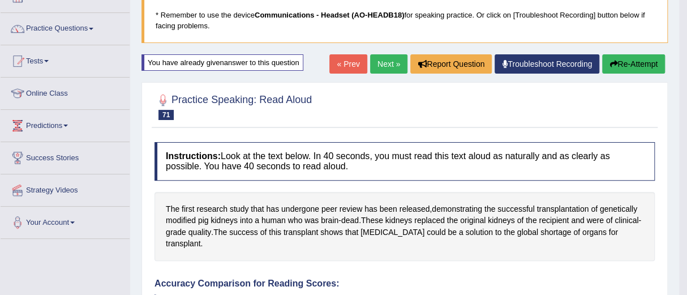
scroll to position [75, 0]
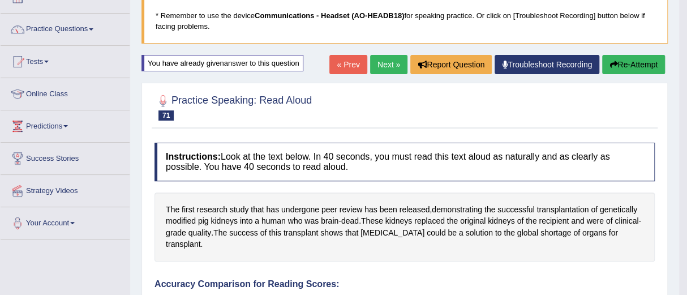
click at [630, 62] on button "Re-Attempt" at bounding box center [633, 64] width 63 height 19
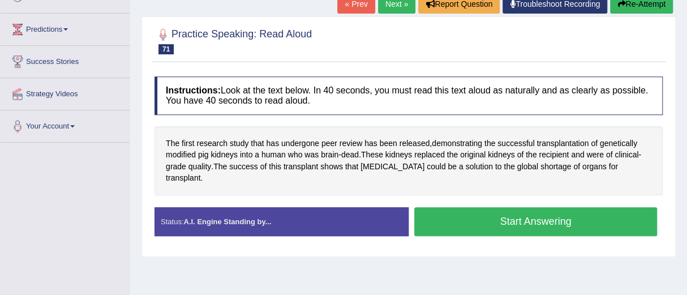
scroll to position [182, 0]
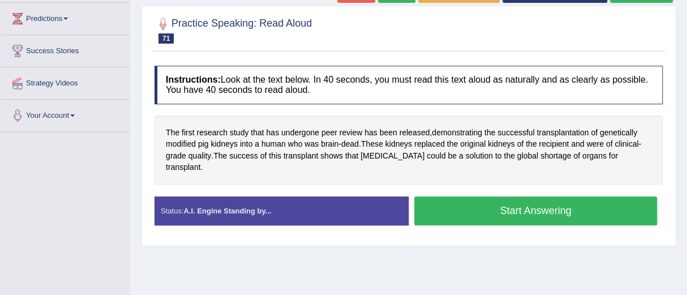
click at [536, 209] on button "Start Answering" at bounding box center [535, 210] width 243 height 29
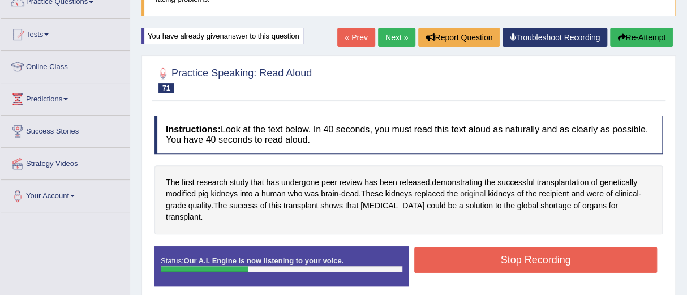
scroll to position [95, 0]
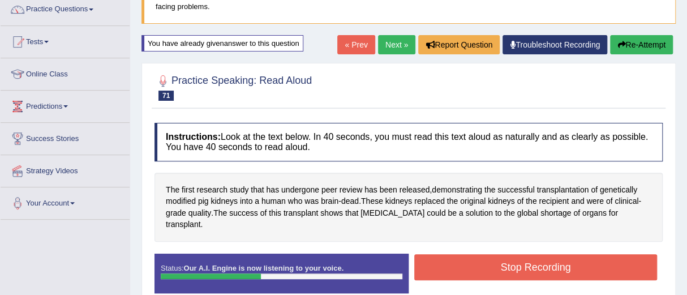
click at [635, 45] on button "Re-Attempt" at bounding box center [641, 44] width 63 height 19
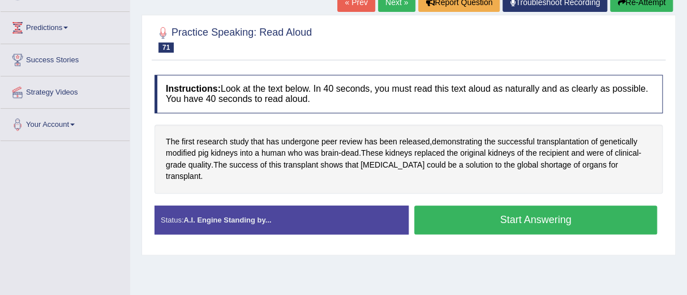
scroll to position [174, 0]
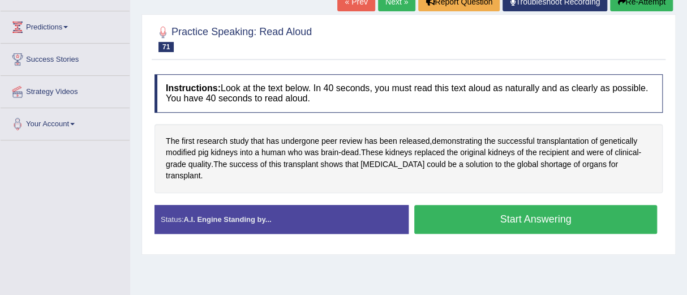
click at [527, 215] on button "Start Answering" at bounding box center [535, 219] width 243 height 29
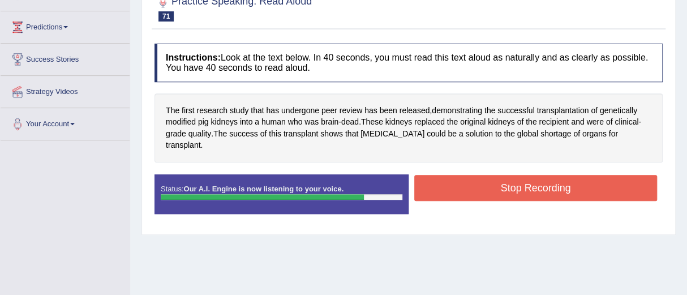
click at [513, 183] on button "Stop Recording" at bounding box center [535, 188] width 243 height 26
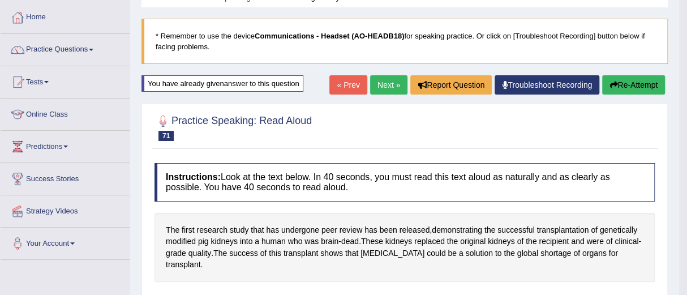
scroll to position [44, 0]
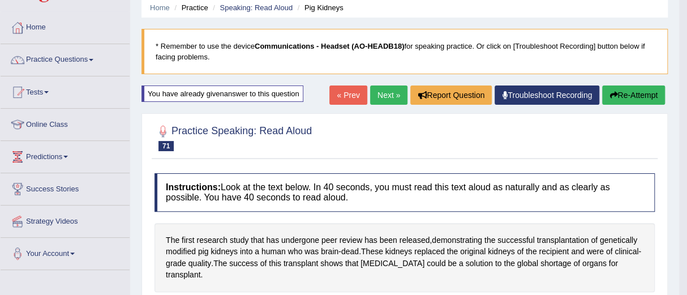
click at [628, 93] on button "Re-Attempt" at bounding box center [633, 94] width 63 height 19
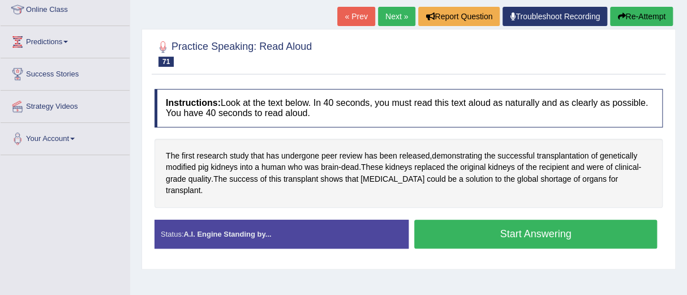
scroll to position [160, 0]
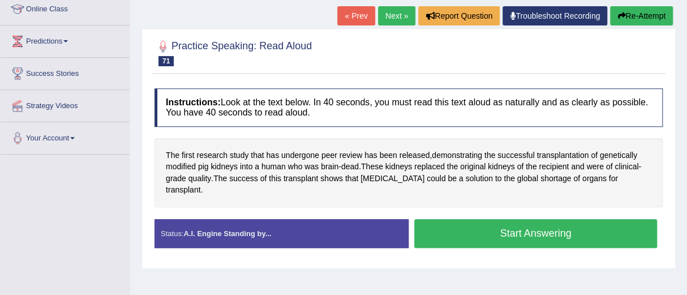
click at [544, 228] on button "Start Answering" at bounding box center [535, 233] width 243 height 29
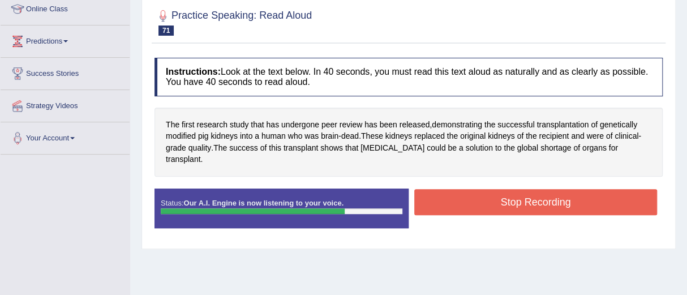
click at [540, 204] on button "Stop Recording" at bounding box center [535, 202] width 243 height 26
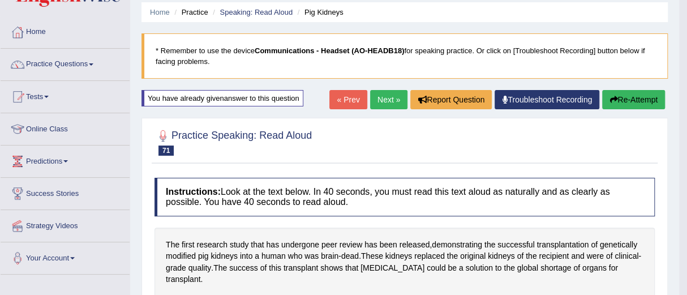
scroll to position [0, 0]
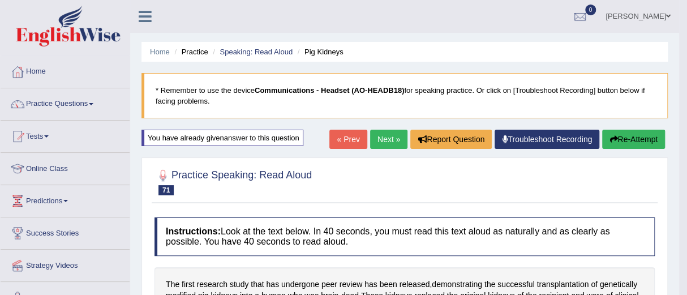
click at [378, 140] on link "Next »" at bounding box center [388, 139] width 37 height 19
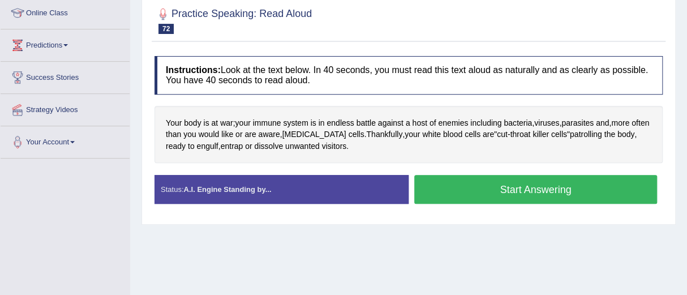
scroll to position [156, 0]
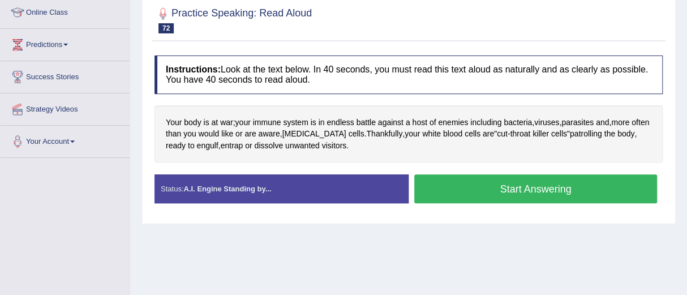
click at [378, 140] on div "Your body is at war ; your immune system is in endless battle against a host of…" at bounding box center [409, 134] width 508 height 58
click at [509, 186] on button "Start Answering" at bounding box center [535, 188] width 243 height 29
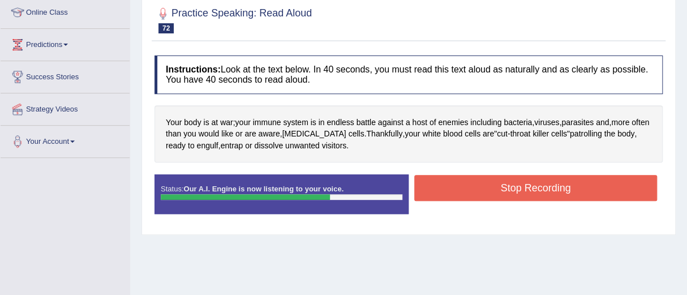
click at [509, 185] on button "Stop Recording" at bounding box center [535, 188] width 243 height 26
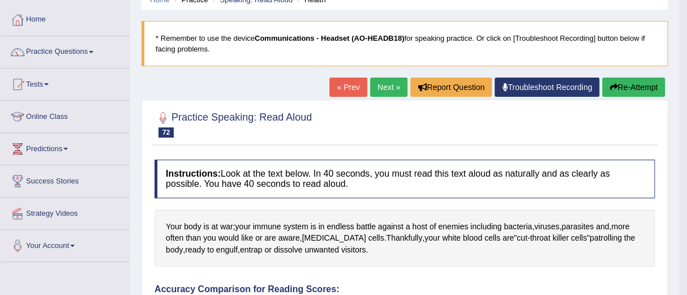
scroll to position [48, 0]
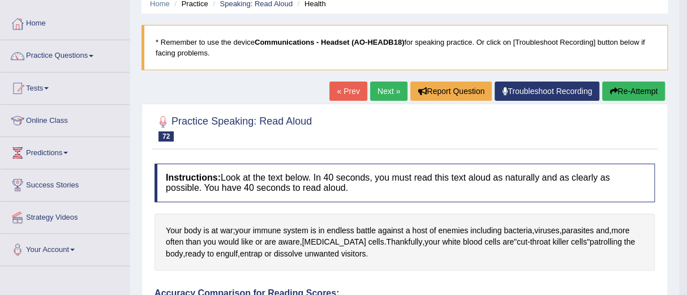
click at [630, 89] on button "Re-Attempt" at bounding box center [633, 91] width 63 height 19
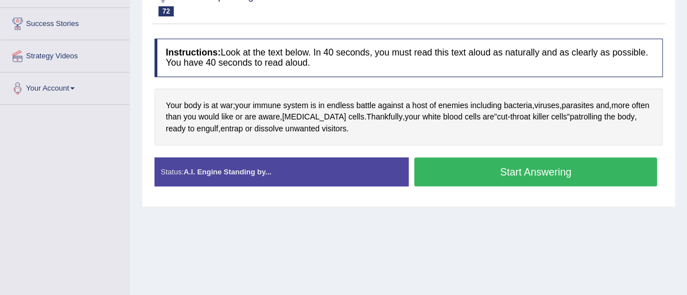
scroll to position [209, 0]
click at [538, 170] on button "Start Answering" at bounding box center [535, 171] width 243 height 29
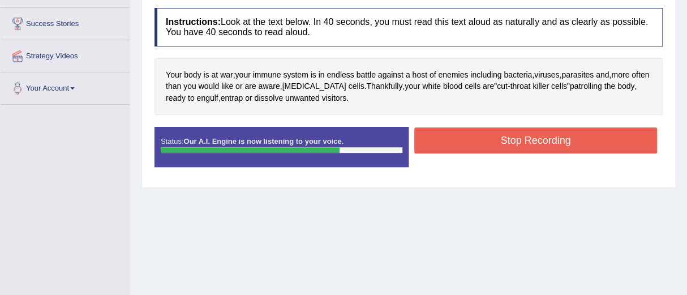
click at [524, 138] on button "Stop Recording" at bounding box center [535, 140] width 243 height 26
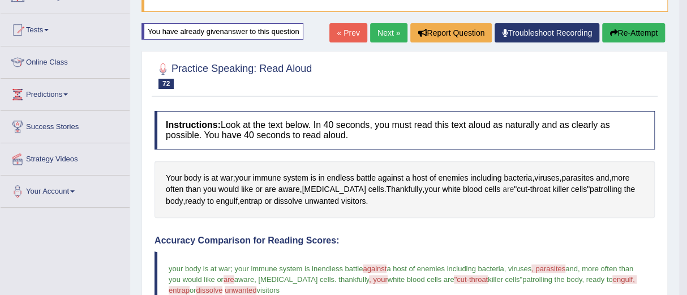
scroll to position [106, 0]
click at [629, 33] on button "Re-Attempt" at bounding box center [633, 33] width 63 height 19
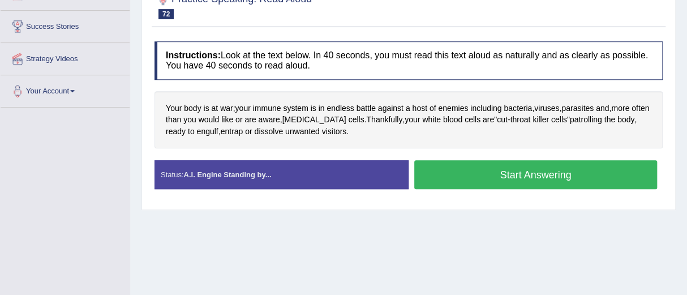
scroll to position [214, 0]
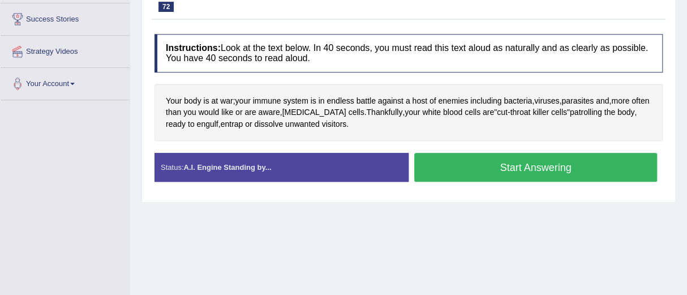
click at [533, 162] on button "Start Answering" at bounding box center [535, 167] width 243 height 29
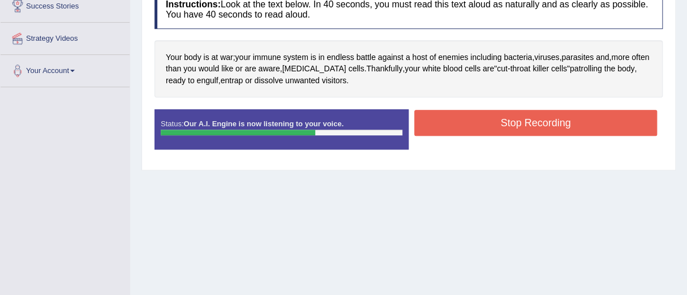
scroll to position [228, 0]
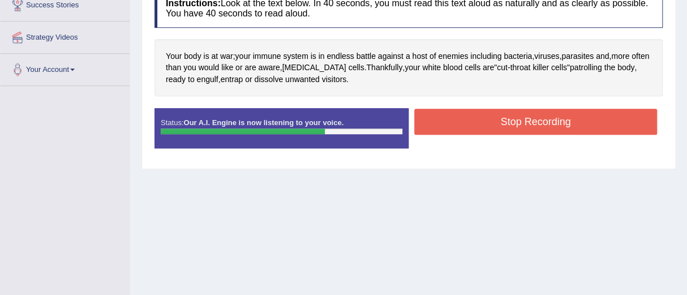
click at [531, 121] on button "Stop Recording" at bounding box center [535, 122] width 243 height 26
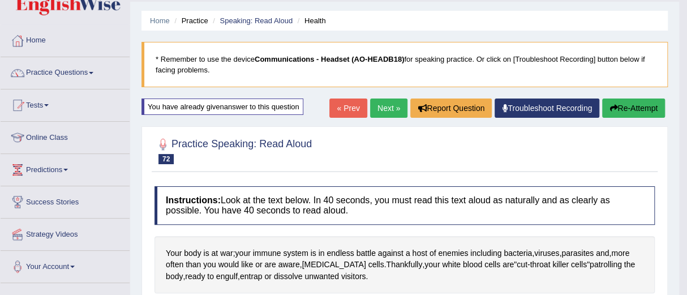
scroll to position [29, 0]
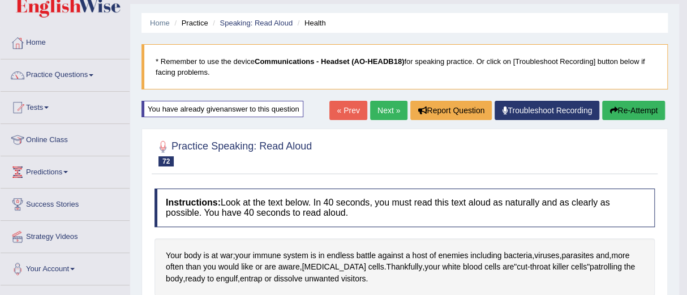
click at [386, 111] on link "Next »" at bounding box center [388, 110] width 37 height 19
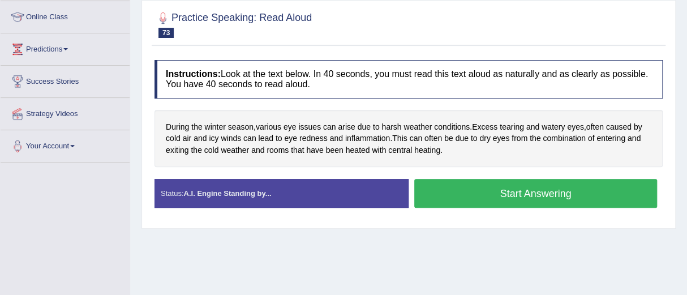
scroll to position [153, 0]
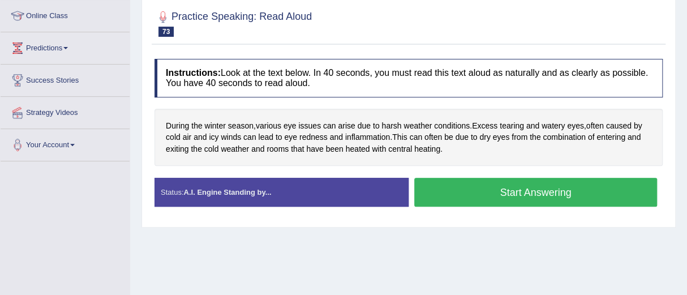
click at [509, 185] on button "Start Answering" at bounding box center [535, 192] width 243 height 29
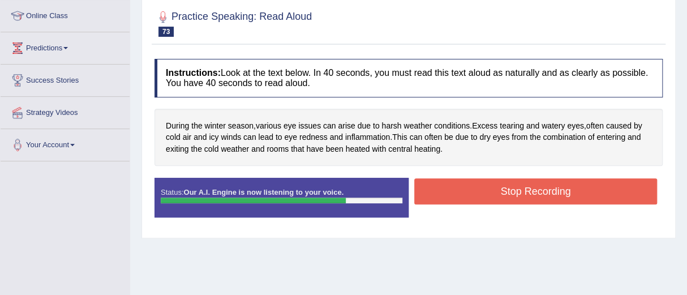
click at [509, 185] on button "Stop Recording" at bounding box center [535, 191] width 243 height 26
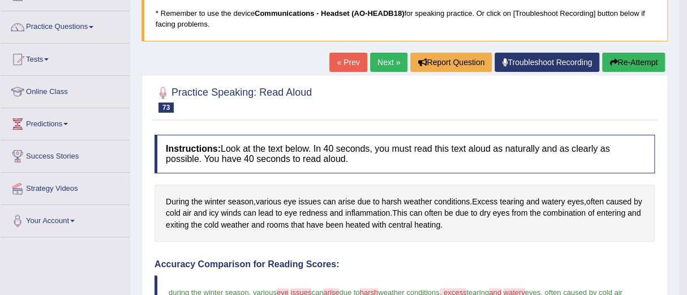
scroll to position [76, 0]
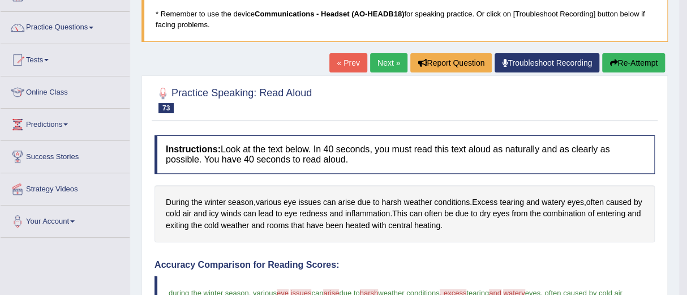
click at [624, 58] on button "Re-Attempt" at bounding box center [633, 62] width 63 height 19
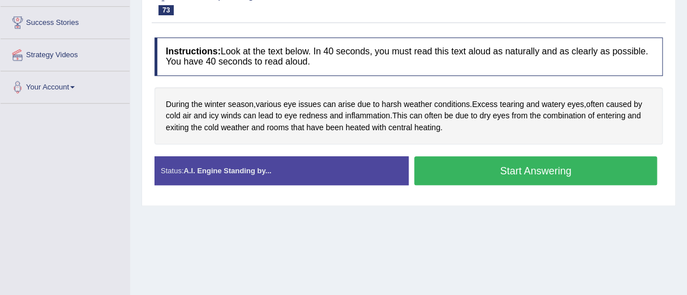
scroll to position [211, 0]
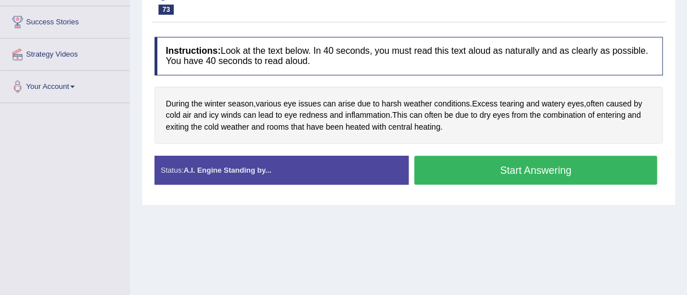
click at [526, 168] on button "Start Answering" at bounding box center [535, 170] width 243 height 29
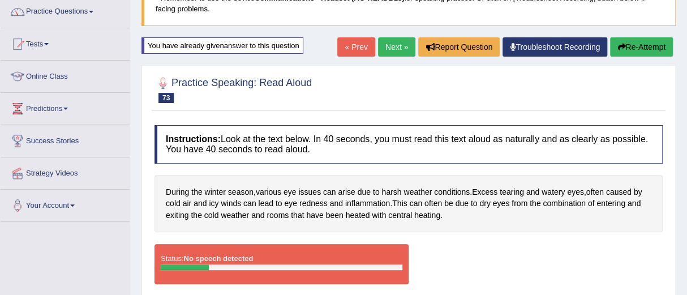
scroll to position [92, 0]
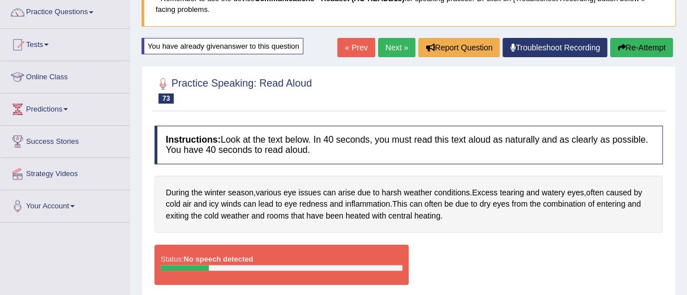
click at [643, 50] on button "Re-Attempt" at bounding box center [641, 47] width 63 height 19
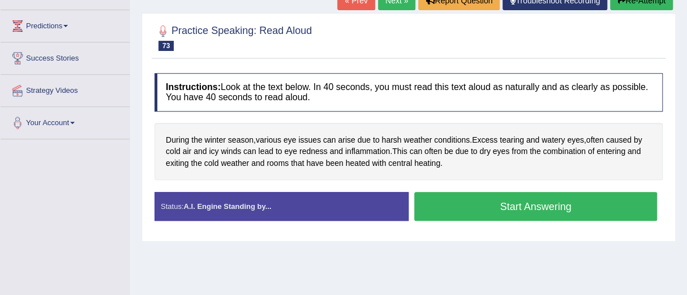
scroll to position [175, 0]
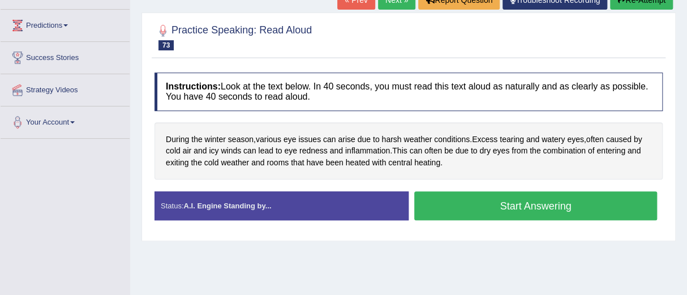
click at [529, 203] on button "Start Answering" at bounding box center [535, 205] width 243 height 29
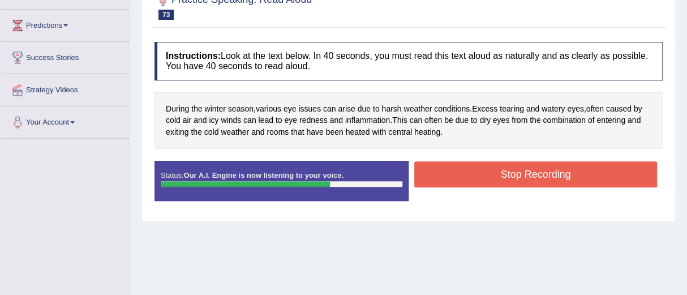
click at [526, 170] on button "Stop Recording" at bounding box center [535, 174] width 243 height 26
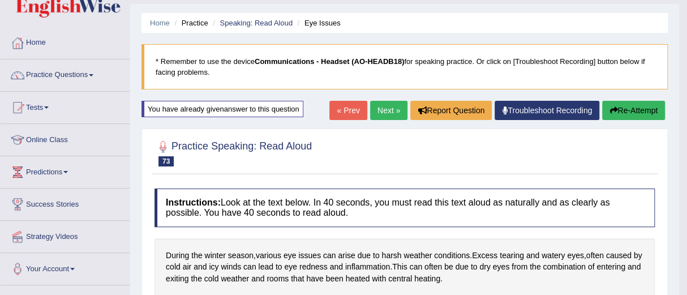
scroll to position [28, 0]
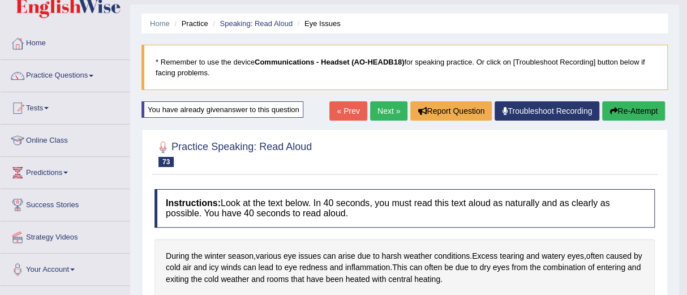
click at [388, 110] on link "Next »" at bounding box center [388, 110] width 37 height 19
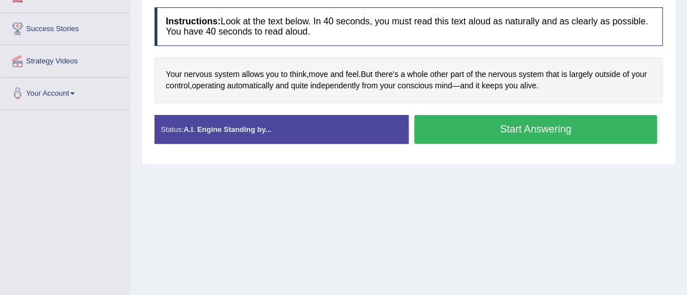
scroll to position [205, 0]
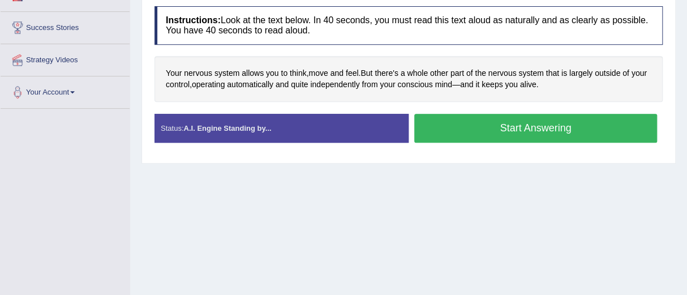
click at [507, 129] on button "Start Answering" at bounding box center [535, 128] width 243 height 29
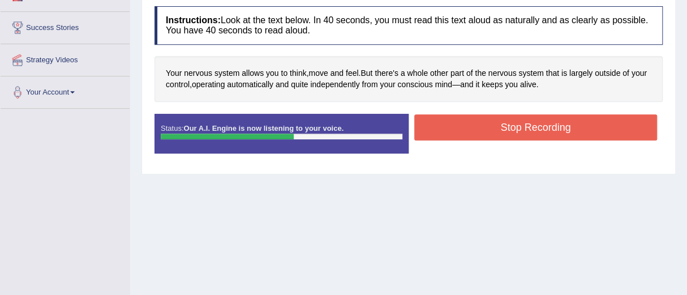
click at [512, 127] on button "Stop Recording" at bounding box center [535, 127] width 243 height 26
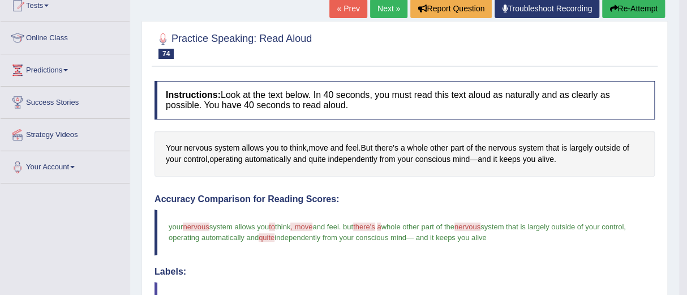
scroll to position [130, 0]
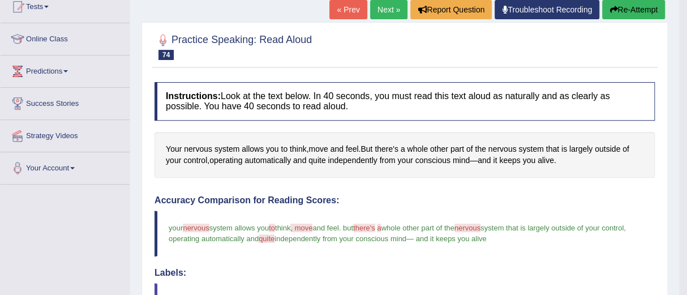
click at [632, 7] on button "Re-Attempt" at bounding box center [633, 9] width 63 height 19
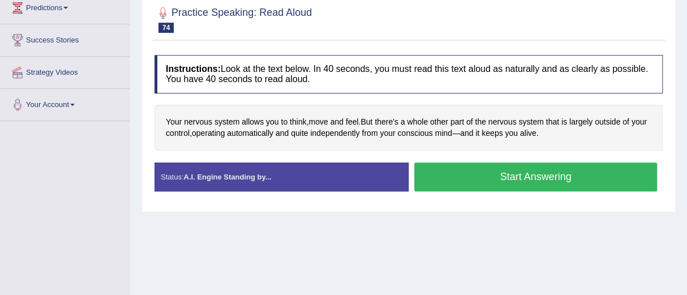
scroll to position [204, 0]
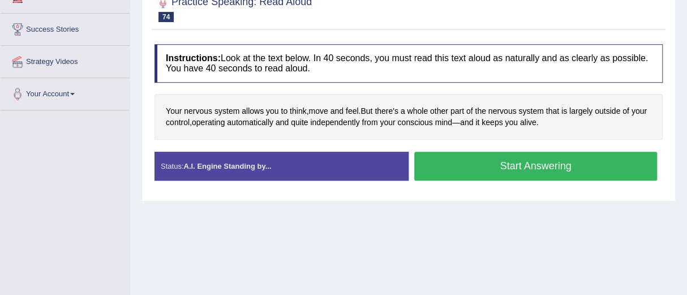
click at [519, 159] on button "Start Answering" at bounding box center [535, 166] width 243 height 29
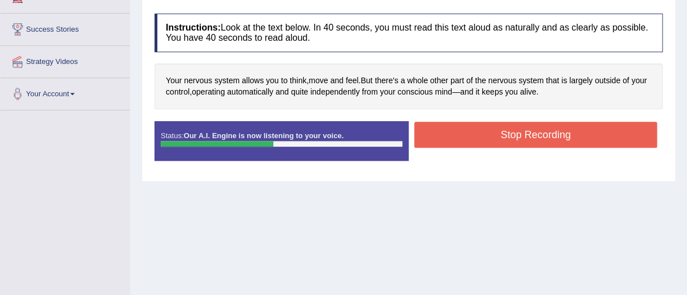
click at [527, 134] on button "Stop Recording" at bounding box center [535, 135] width 243 height 26
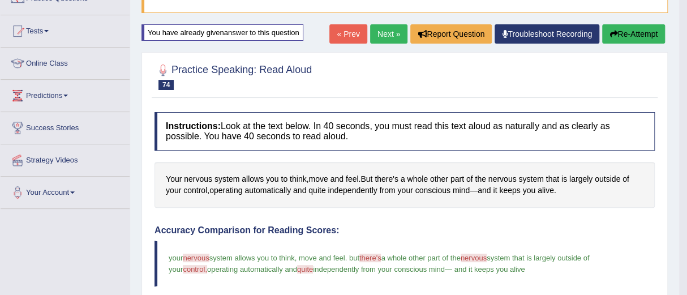
scroll to position [104, 0]
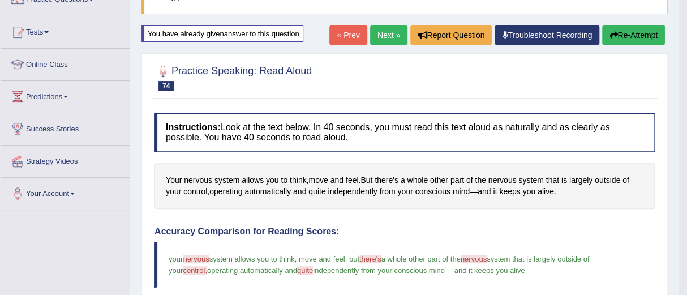
click at [623, 35] on button "Re-Attempt" at bounding box center [633, 34] width 63 height 19
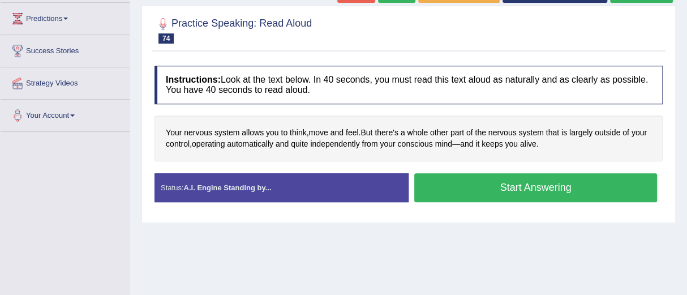
scroll to position [183, 0]
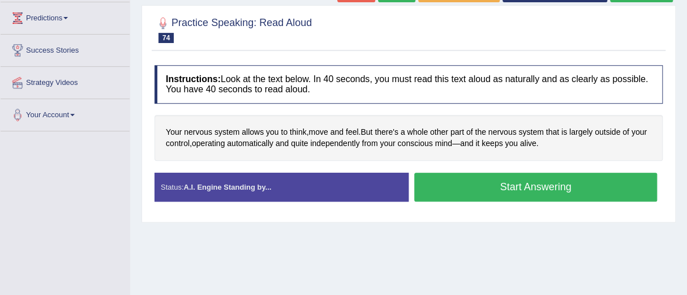
click at [544, 181] on button "Start Answering" at bounding box center [535, 187] width 243 height 29
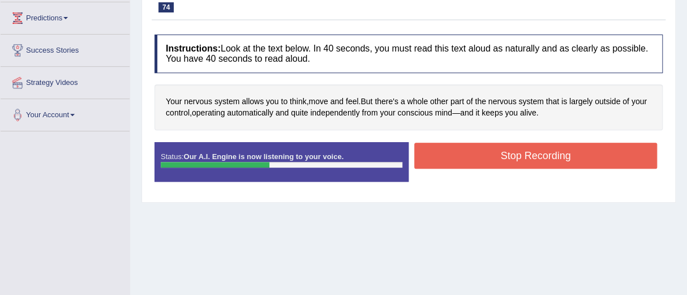
click at [547, 149] on button "Stop Recording" at bounding box center [535, 156] width 243 height 26
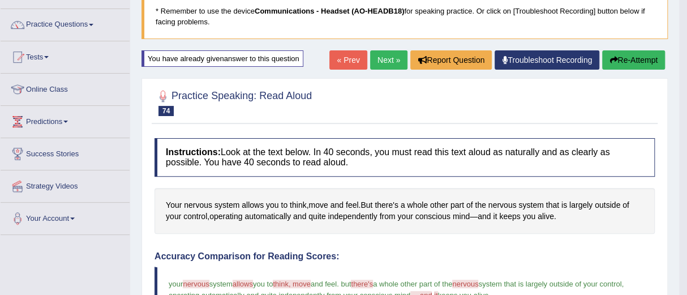
scroll to position [79, 0]
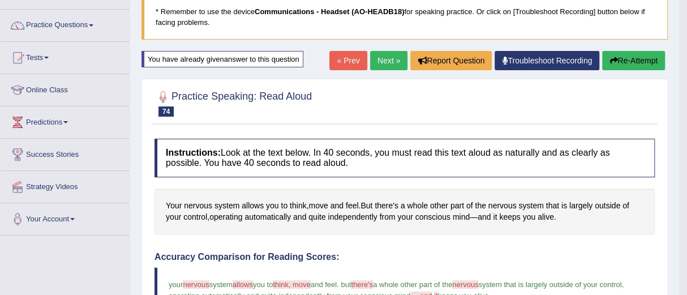
click at [620, 62] on button "Re-Attempt" at bounding box center [633, 60] width 63 height 19
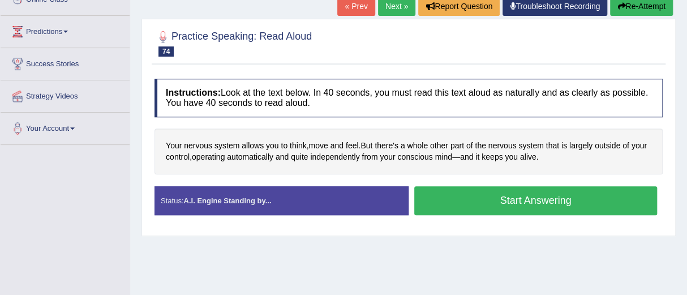
scroll to position [170, 0]
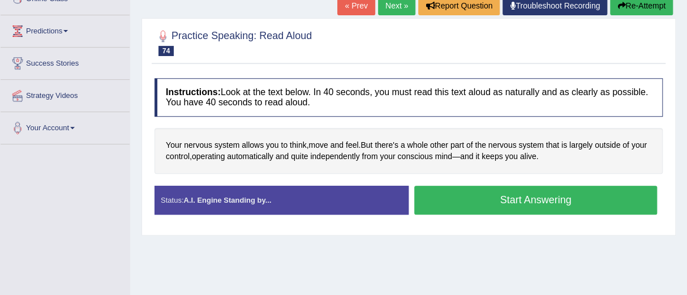
click at [534, 196] on button "Start Answering" at bounding box center [535, 200] width 243 height 29
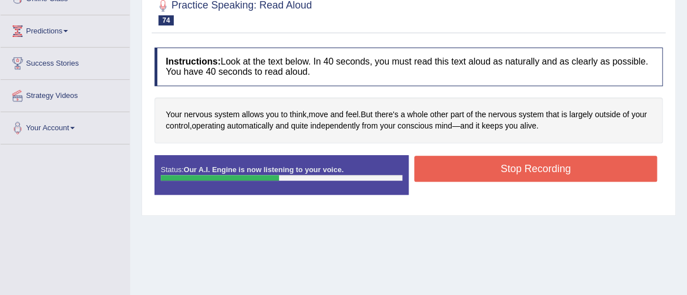
click at [523, 162] on button "Stop Recording" at bounding box center [535, 169] width 243 height 26
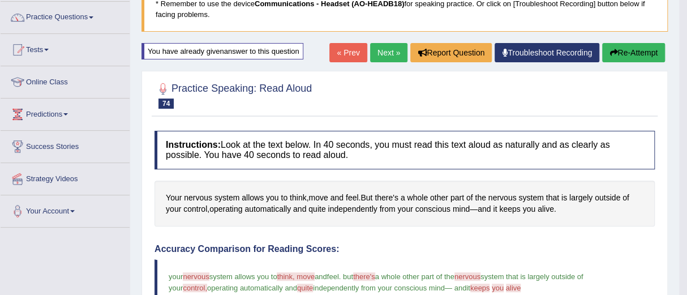
scroll to position [86, 0]
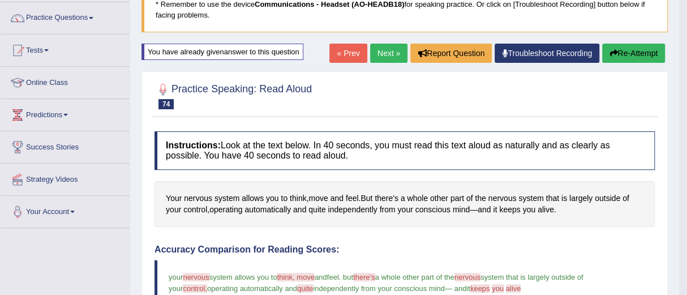
click at [628, 52] on button "Re-Attempt" at bounding box center [633, 53] width 63 height 19
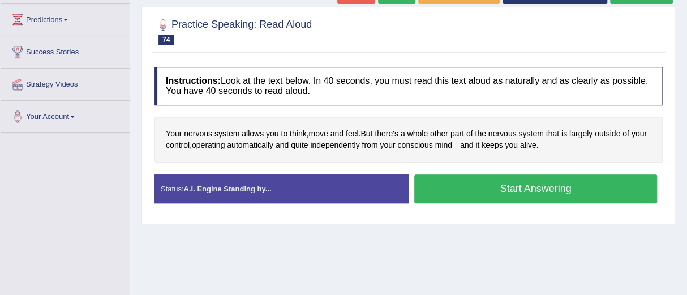
scroll to position [182, 0]
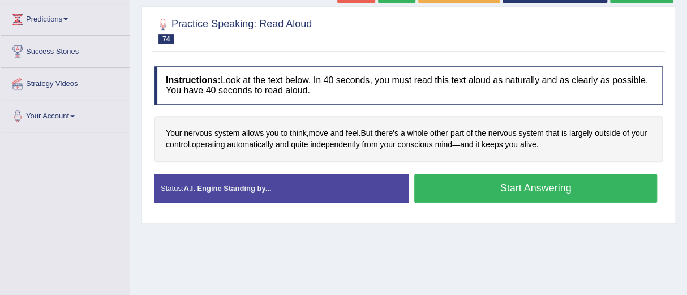
click at [541, 189] on button "Start Answering" at bounding box center [535, 188] width 243 height 29
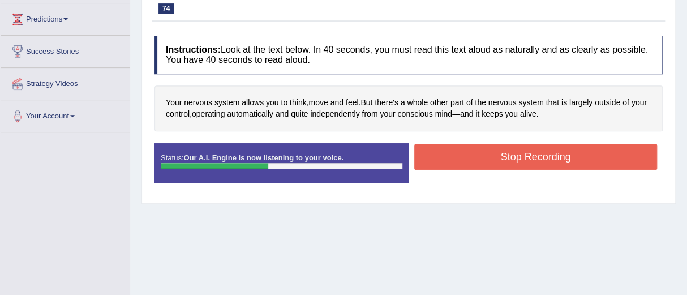
click at [529, 155] on button "Stop Recording" at bounding box center [535, 157] width 243 height 26
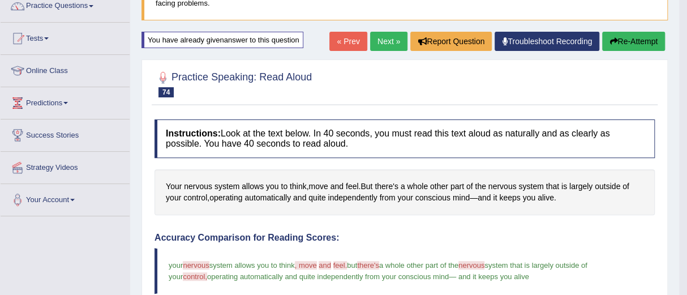
scroll to position [94, 0]
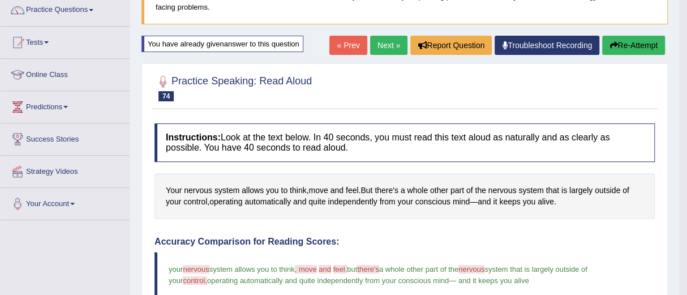
click at [633, 41] on button "Re-Attempt" at bounding box center [633, 45] width 63 height 19
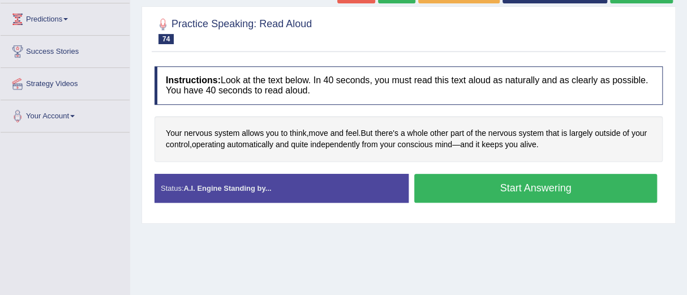
scroll to position [185, 0]
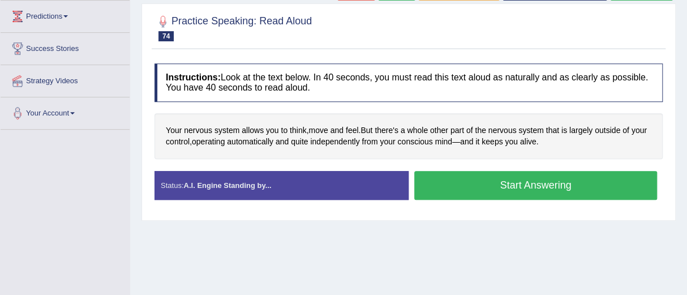
click at [536, 185] on button "Start Answering" at bounding box center [535, 185] width 243 height 29
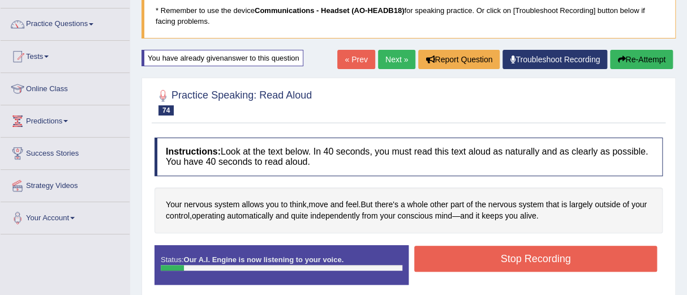
scroll to position [0, 0]
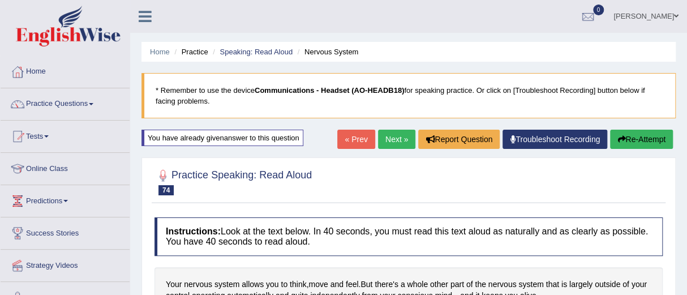
click at [628, 135] on button "Re-Attempt" at bounding box center [641, 139] width 63 height 19
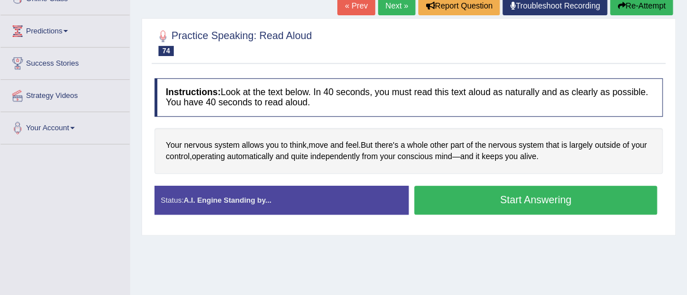
scroll to position [171, 0]
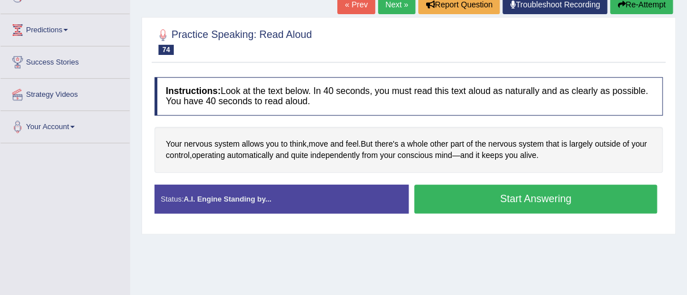
click at [531, 195] on button "Start Answering" at bounding box center [535, 199] width 243 height 29
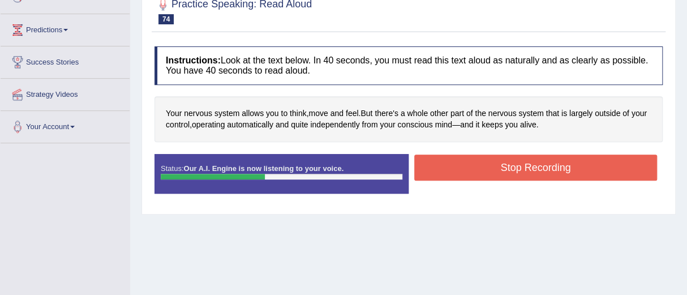
click at [546, 161] on button "Stop Recording" at bounding box center [535, 168] width 243 height 26
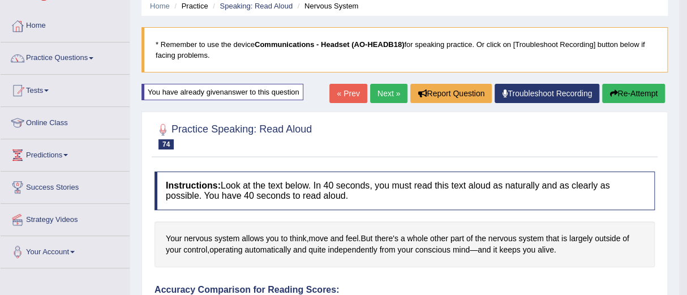
scroll to position [29, 0]
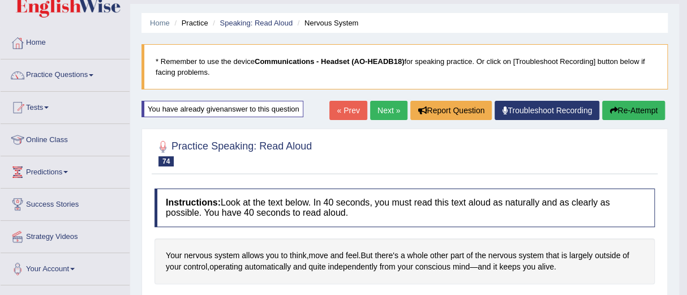
click at [383, 108] on link "Next »" at bounding box center [388, 110] width 37 height 19
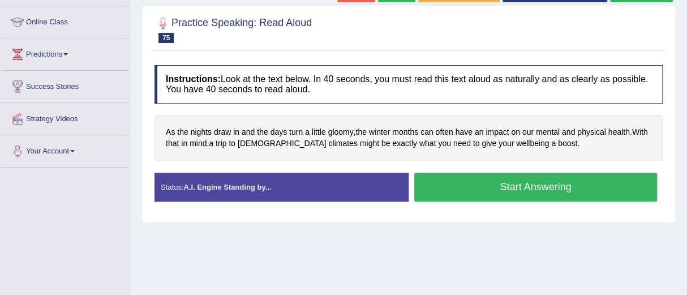
scroll to position [165, 0]
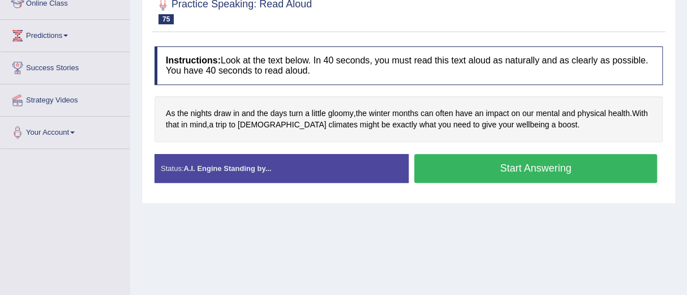
click at [515, 162] on button "Start Answering" at bounding box center [535, 168] width 243 height 29
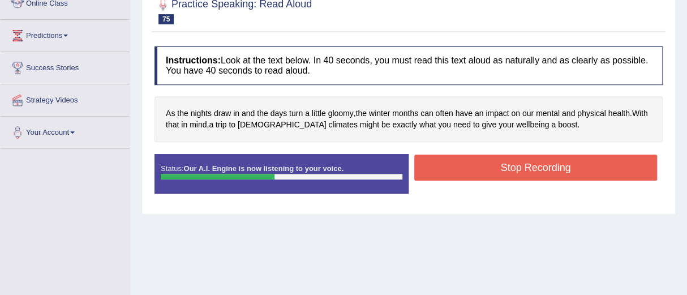
click at [515, 162] on button "Stop Recording" at bounding box center [535, 168] width 243 height 26
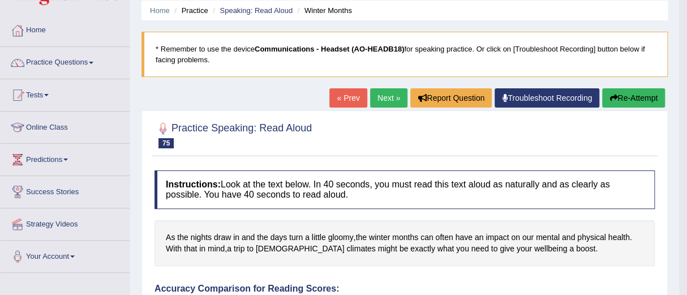
scroll to position [41, 0]
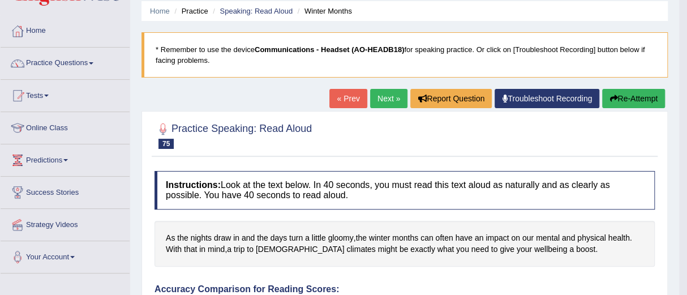
click at [624, 95] on button "Re-Attempt" at bounding box center [633, 98] width 63 height 19
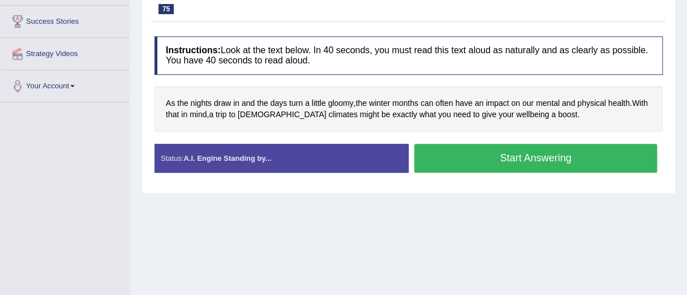
scroll to position [216, 0]
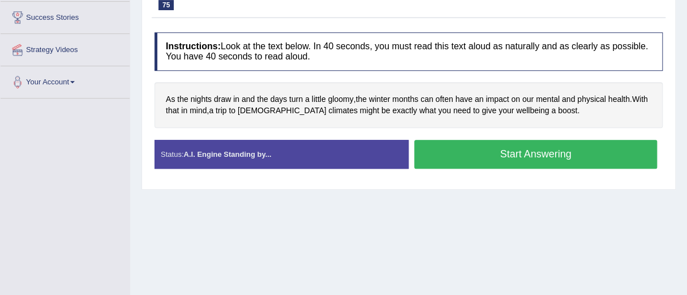
click at [523, 148] on button "Start Answering" at bounding box center [535, 154] width 243 height 29
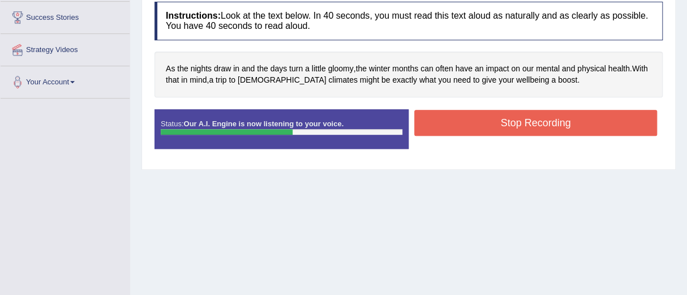
click at [526, 124] on button "Stop Recording" at bounding box center [535, 123] width 243 height 26
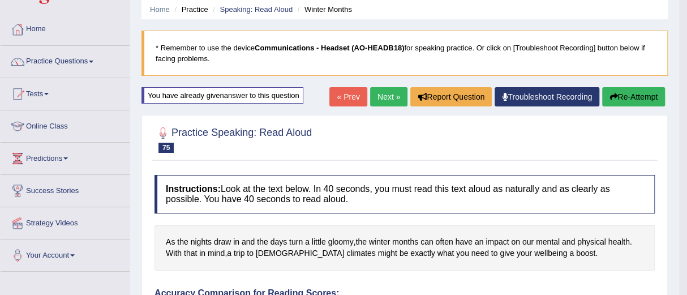
scroll to position [40, 0]
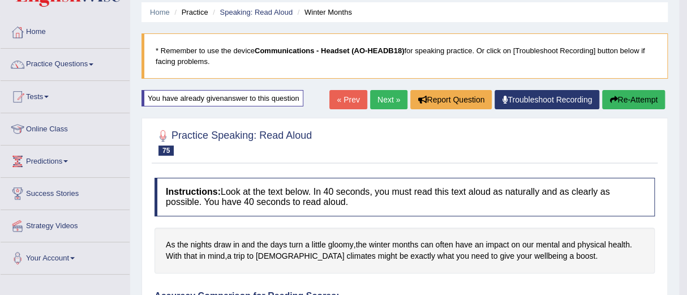
click at [628, 96] on button "Re-Attempt" at bounding box center [633, 99] width 63 height 19
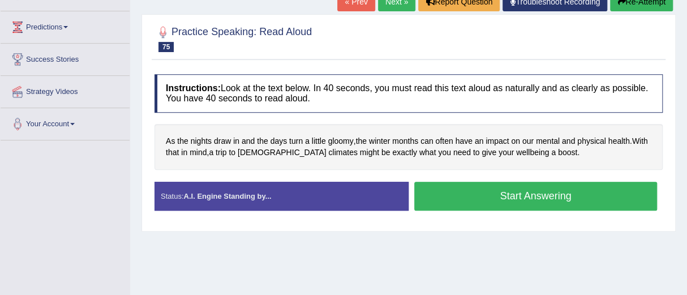
scroll to position [174, 0]
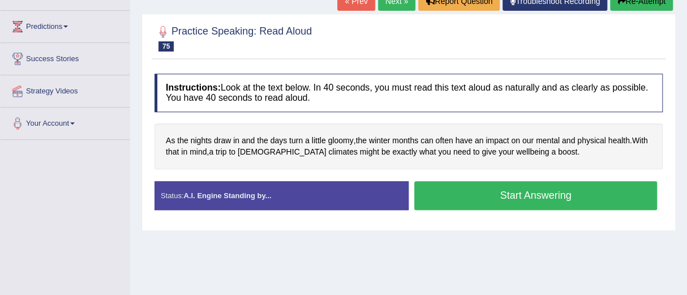
click at [548, 194] on button "Start Answering" at bounding box center [535, 195] width 243 height 29
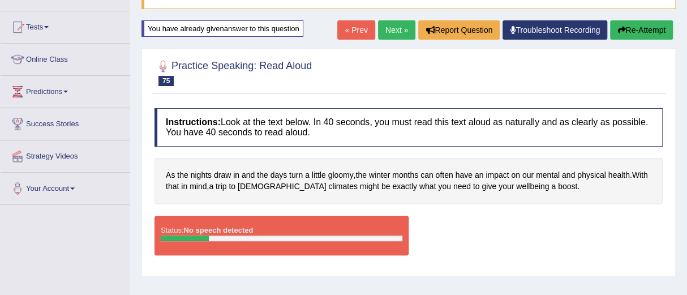
scroll to position [104, 0]
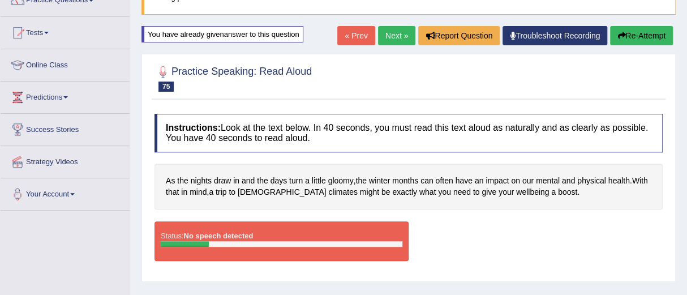
click at [645, 34] on button "Re-Attempt" at bounding box center [641, 35] width 63 height 19
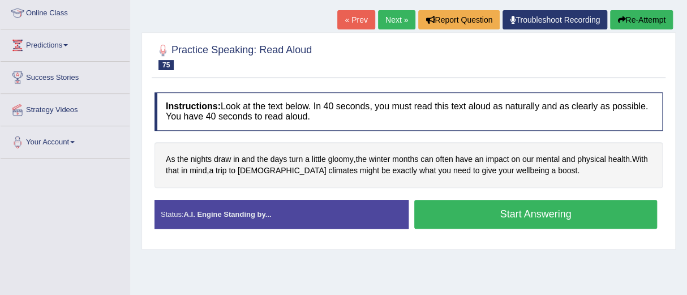
scroll to position [172, 0]
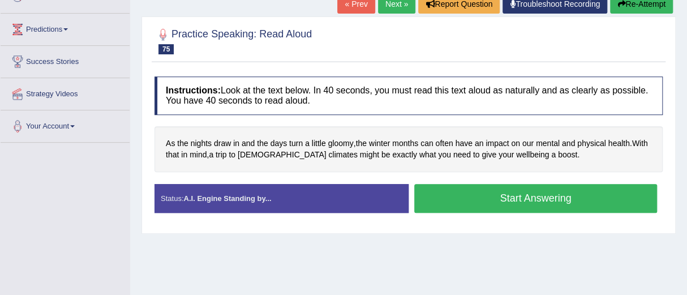
click at [537, 194] on button "Start Answering" at bounding box center [535, 198] width 243 height 29
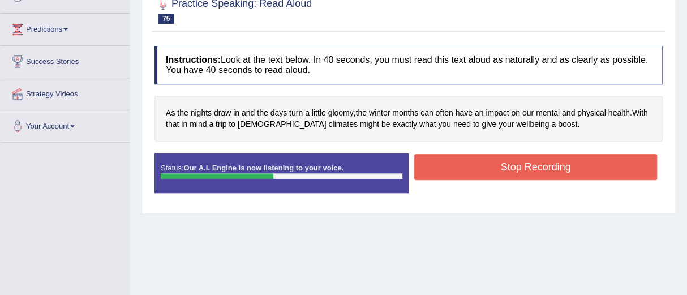
click at [537, 163] on button "Stop Recording" at bounding box center [535, 167] width 243 height 26
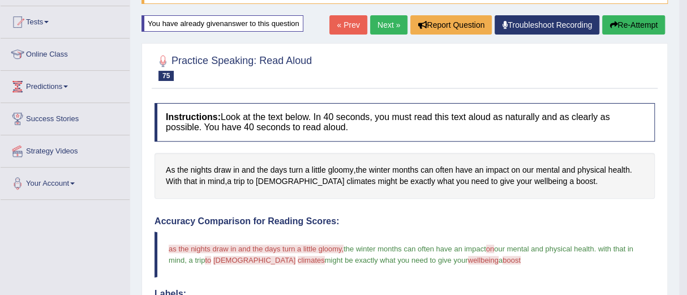
scroll to position [95, 0]
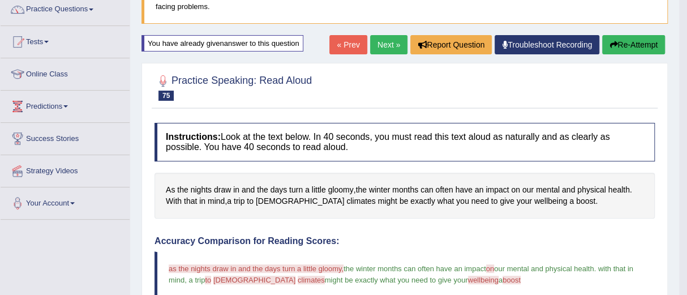
click at [627, 40] on button "Re-Attempt" at bounding box center [633, 44] width 63 height 19
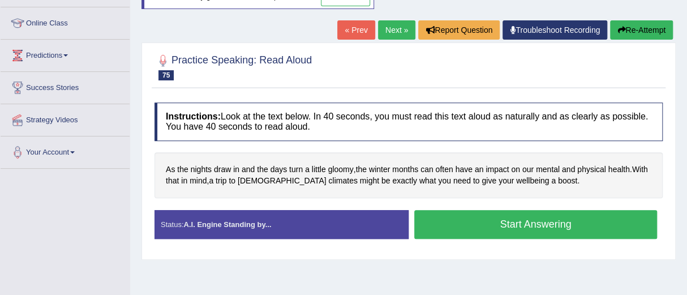
scroll to position [214, 0]
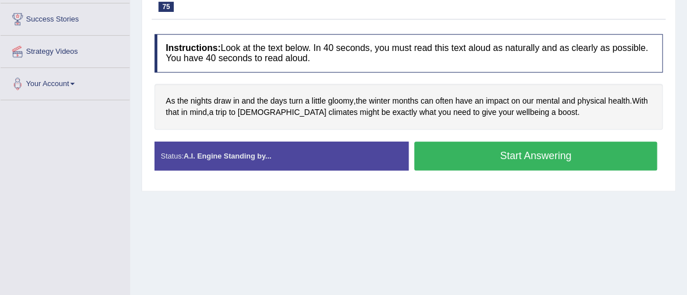
click at [542, 153] on button "Start Answering" at bounding box center [535, 156] width 243 height 29
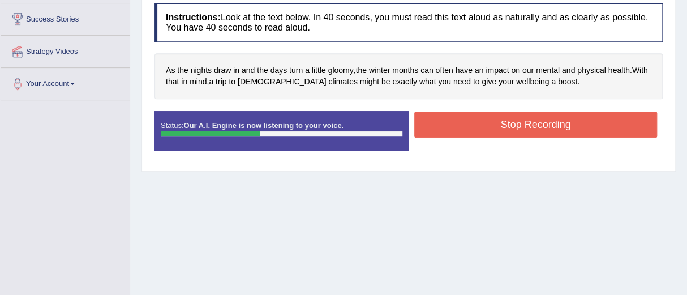
click at [520, 127] on button "Stop Recording" at bounding box center [535, 125] width 243 height 26
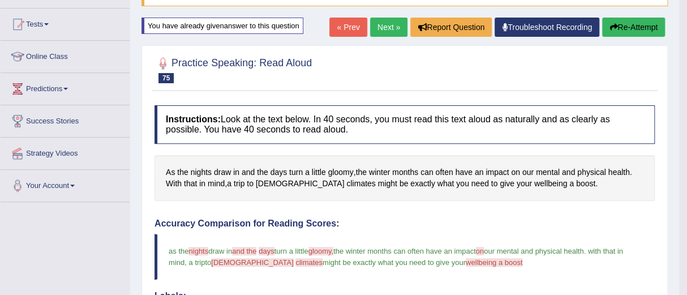
scroll to position [112, 0]
click at [380, 24] on link "Next »" at bounding box center [388, 27] width 37 height 19
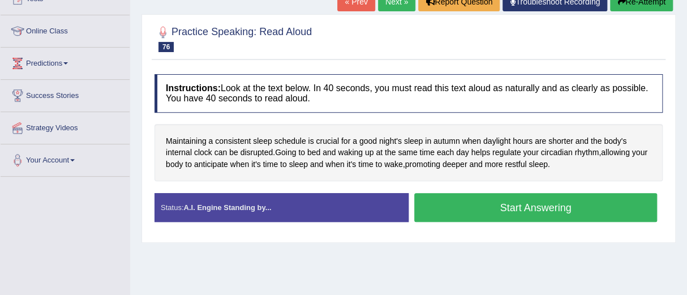
scroll to position [138, 0]
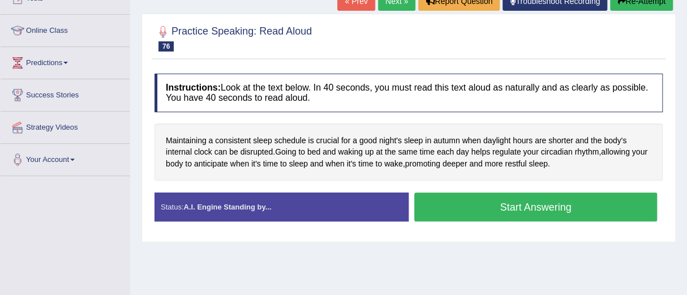
click at [516, 204] on button "Start Answering" at bounding box center [535, 206] width 243 height 29
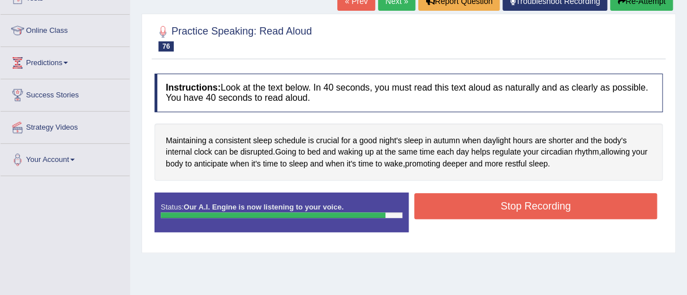
click at [516, 204] on button "Stop Recording" at bounding box center [535, 206] width 243 height 26
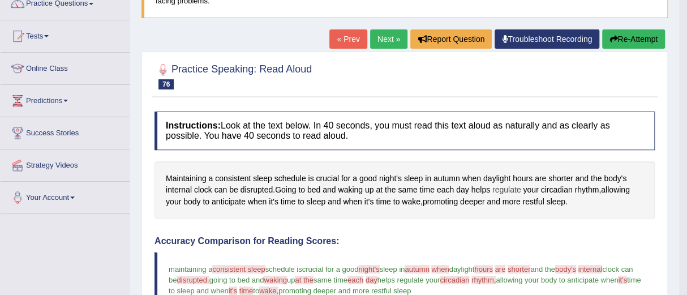
scroll to position [100, 0]
click at [625, 36] on button "Re-Attempt" at bounding box center [633, 39] width 63 height 19
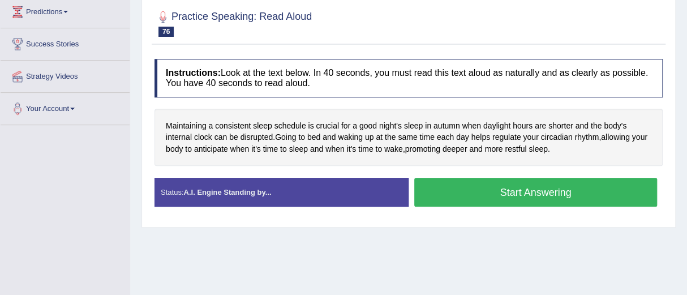
click at [529, 187] on button "Start Answering" at bounding box center [535, 192] width 243 height 29
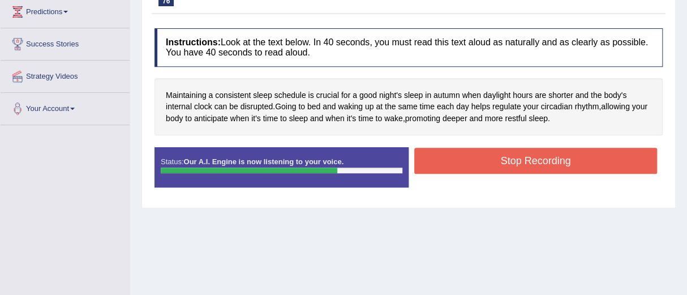
click at [524, 160] on button "Stop Recording" at bounding box center [535, 161] width 243 height 26
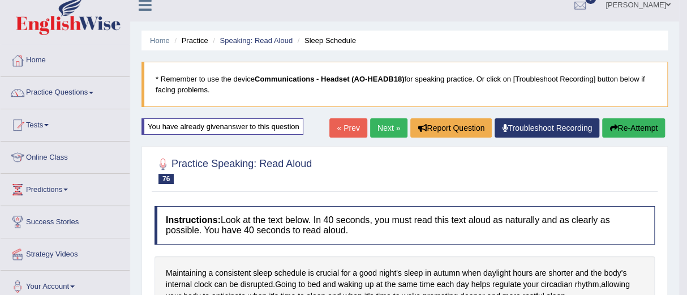
scroll to position [11, 0]
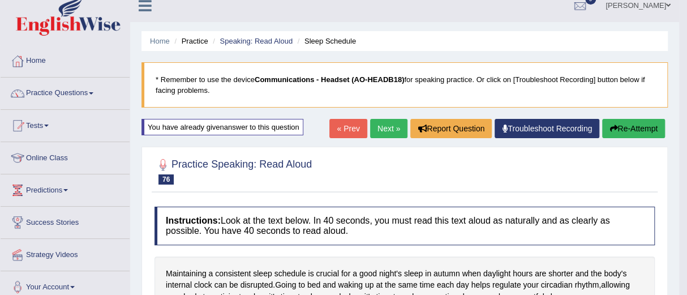
click at [623, 126] on button "Re-Attempt" at bounding box center [633, 128] width 63 height 19
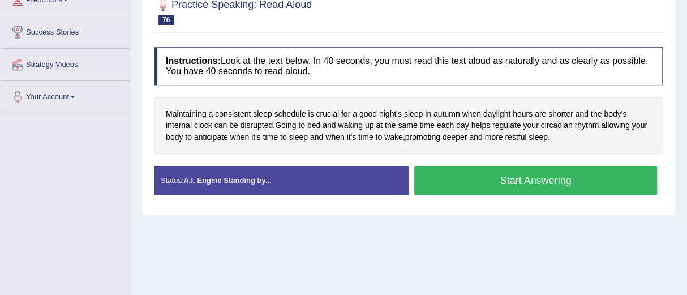
scroll to position [218, 0]
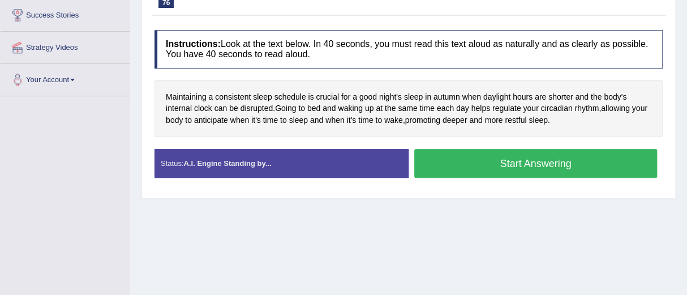
click at [526, 160] on button "Start Answering" at bounding box center [535, 163] width 243 height 29
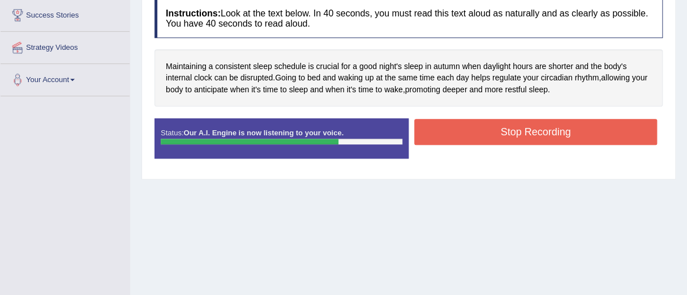
click at [523, 127] on button "Stop Recording" at bounding box center [535, 132] width 243 height 26
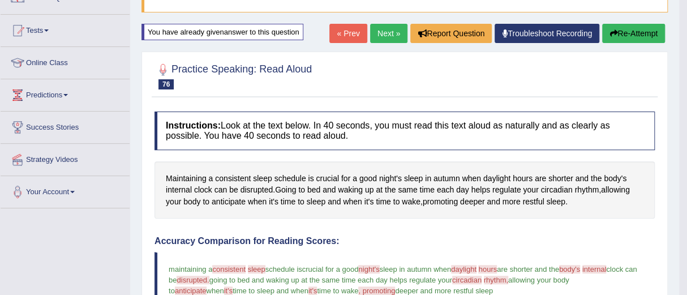
scroll to position [105, 0]
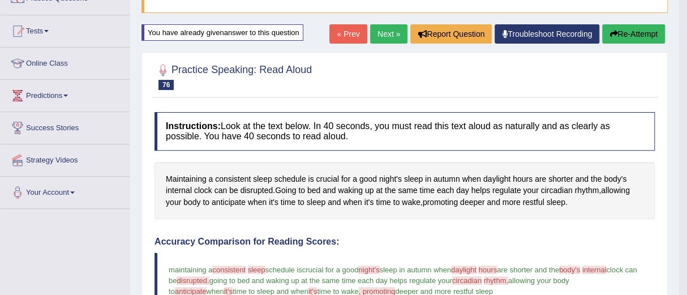
click at [632, 28] on button "Re-Attempt" at bounding box center [633, 33] width 63 height 19
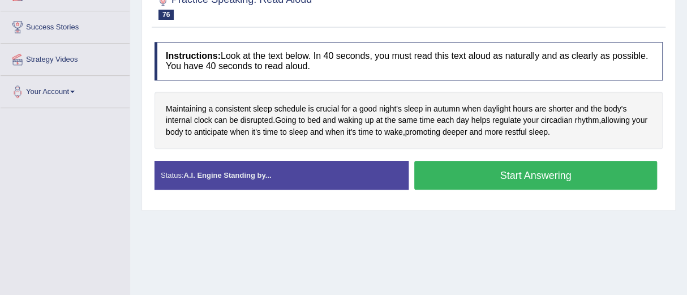
scroll to position [207, 0]
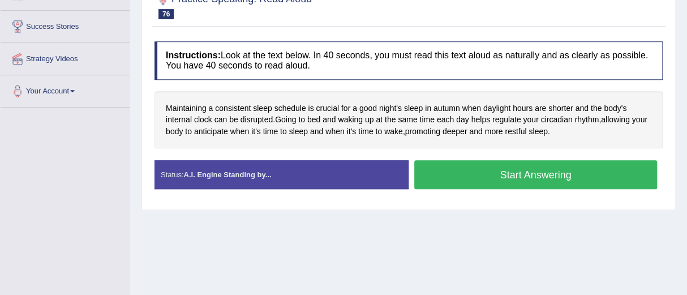
click at [529, 173] on button "Start Answering" at bounding box center [535, 174] width 243 height 29
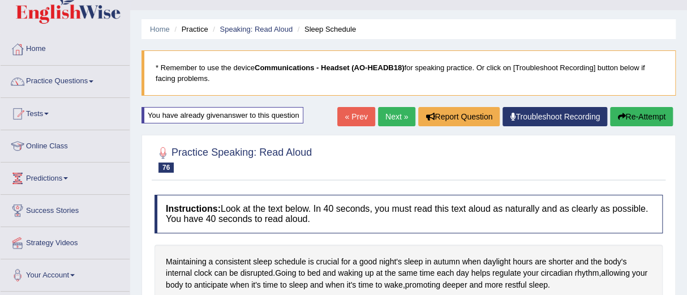
scroll to position [23, 0]
click at [636, 114] on button "Re-Attempt" at bounding box center [641, 116] width 63 height 19
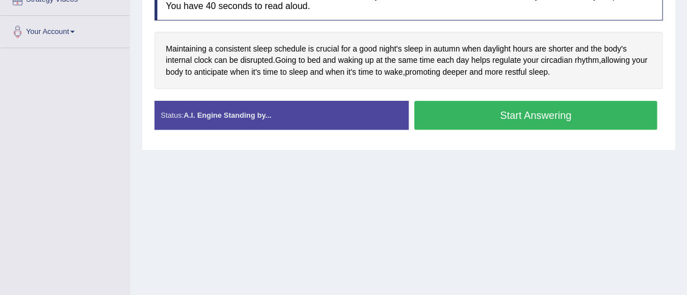
scroll to position [266, 0]
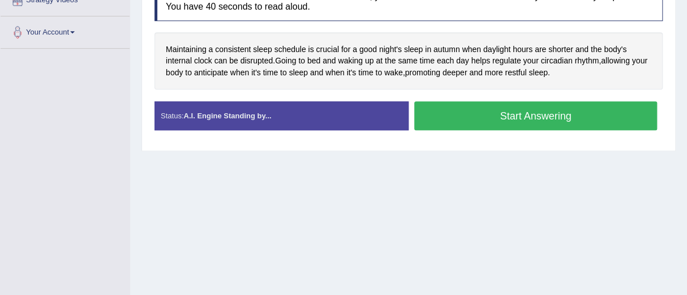
click at [547, 114] on button "Start Answering" at bounding box center [535, 115] width 243 height 29
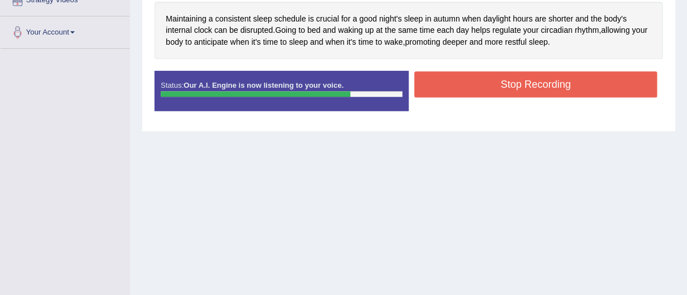
click at [525, 83] on button "Stop Recording" at bounding box center [535, 84] width 243 height 26
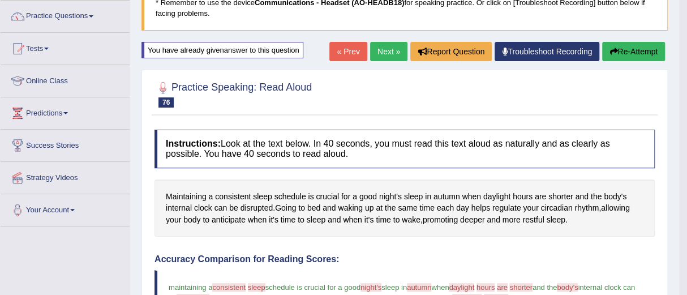
scroll to position [87, 0]
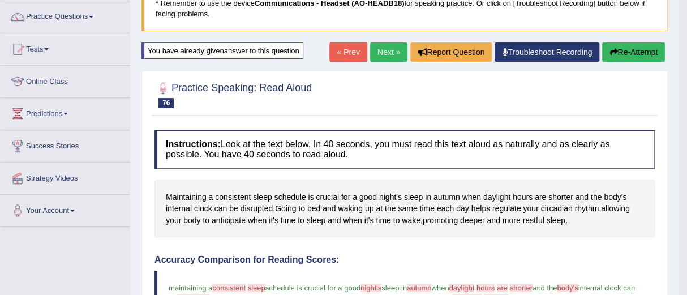
click at [384, 46] on link "Next »" at bounding box center [388, 51] width 37 height 19
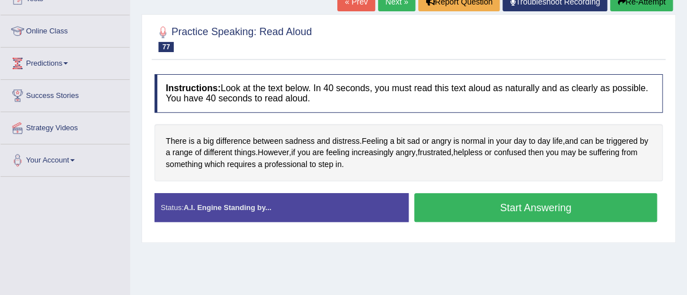
scroll to position [153, 0]
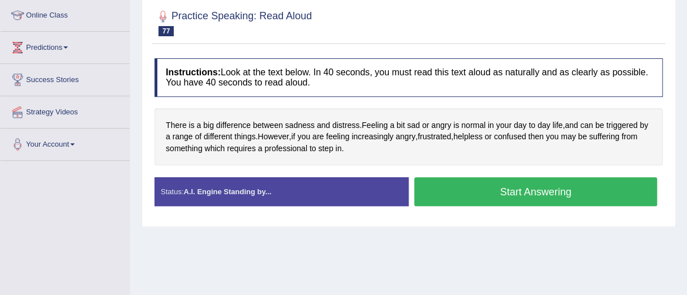
click at [522, 187] on button "Start Answering" at bounding box center [535, 191] width 243 height 29
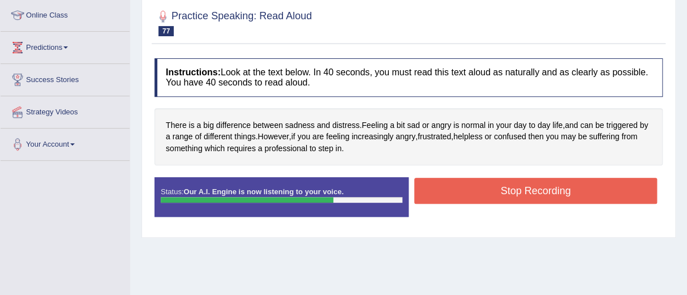
click at [522, 187] on button "Stop Recording" at bounding box center [535, 191] width 243 height 26
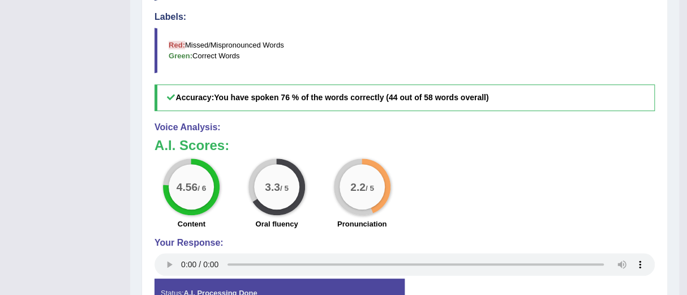
scroll to position [408, 0]
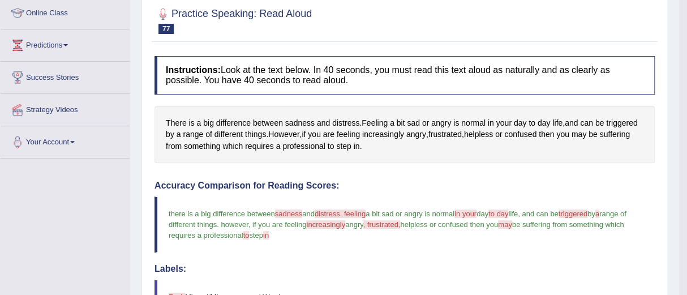
click at [520, 203] on blockquote "there is a big difference between sadness sundays and distress. feeling distric…" at bounding box center [405, 224] width 500 height 56
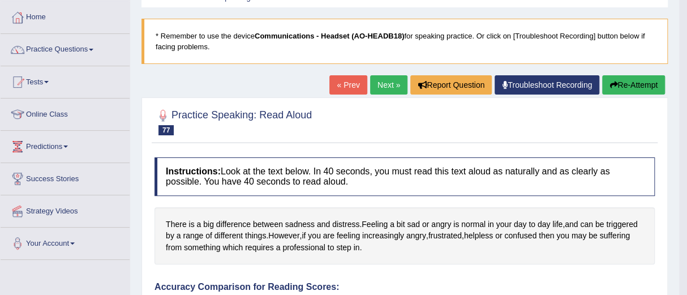
scroll to position [54, 0]
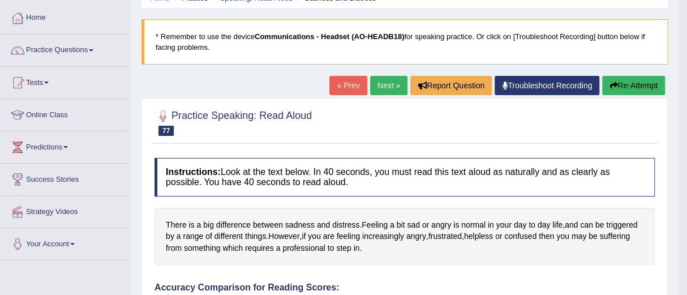
click at [626, 87] on button "Re-Attempt" at bounding box center [633, 85] width 63 height 19
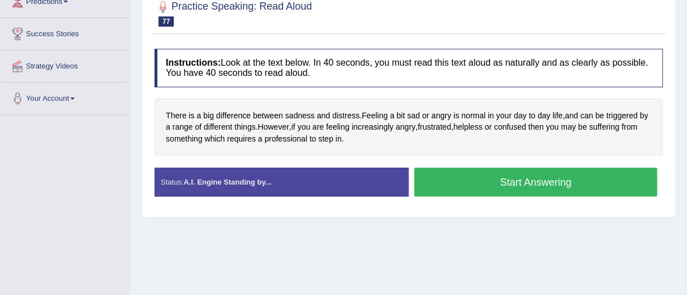
scroll to position [200, 0]
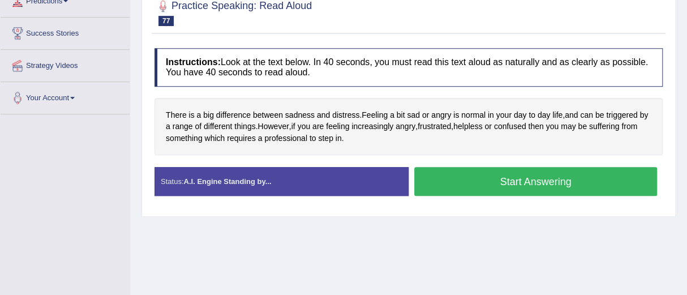
click at [549, 181] on button "Start Answering" at bounding box center [535, 181] width 243 height 29
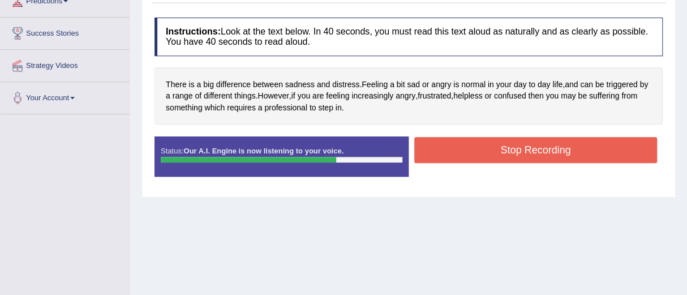
click at [530, 153] on button "Stop Recording" at bounding box center [535, 150] width 243 height 26
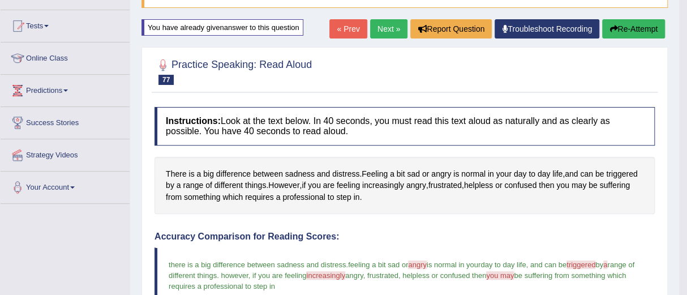
scroll to position [107, 0]
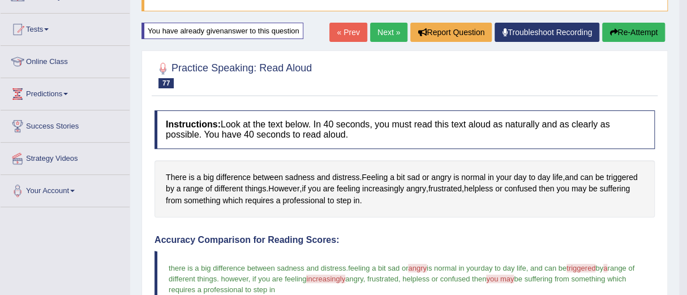
click at [623, 35] on button "Re-Attempt" at bounding box center [633, 32] width 63 height 19
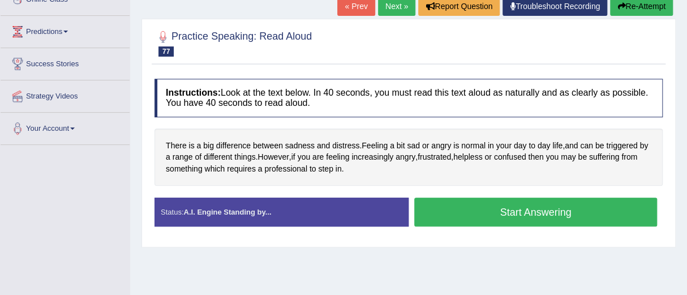
scroll to position [170, 0]
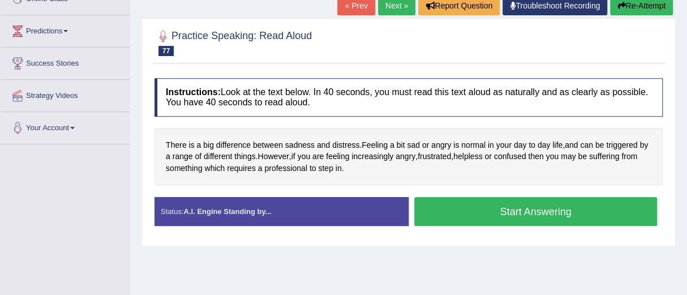
click at [534, 206] on button "Start Answering" at bounding box center [535, 211] width 243 height 29
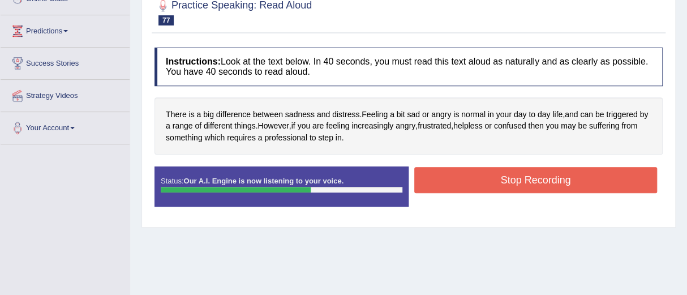
click at [516, 179] on button "Stop Recording" at bounding box center [535, 180] width 243 height 26
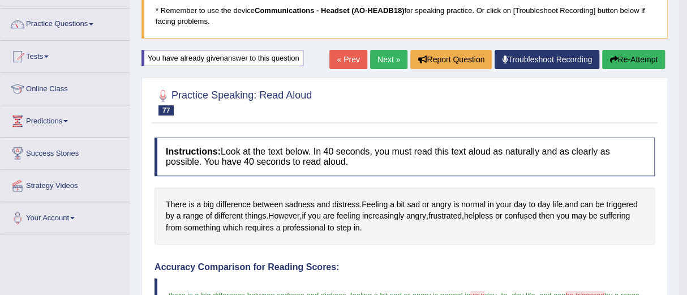
scroll to position [79, 0]
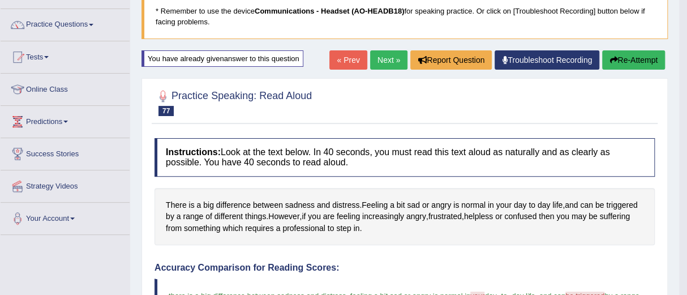
click at [628, 55] on button "Re-Attempt" at bounding box center [633, 59] width 63 height 19
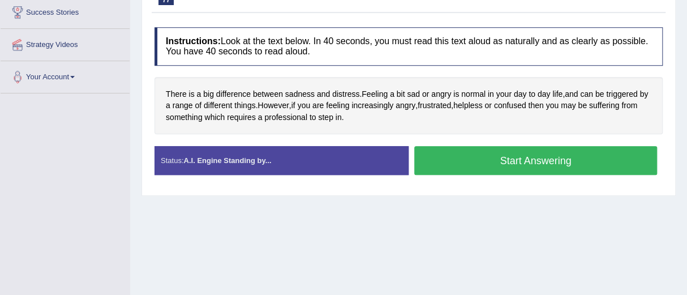
scroll to position [222, 0]
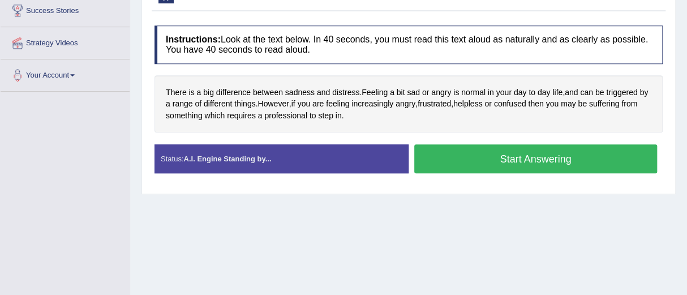
click at [542, 154] on button "Start Answering" at bounding box center [535, 158] width 243 height 29
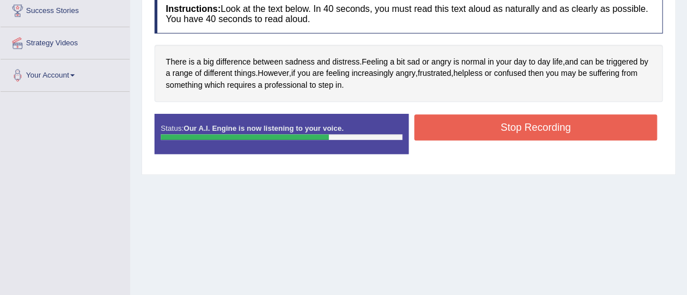
click at [517, 123] on button "Stop Recording" at bounding box center [535, 127] width 243 height 26
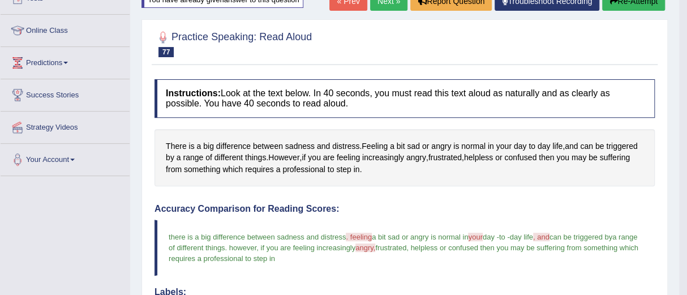
scroll to position [123, 0]
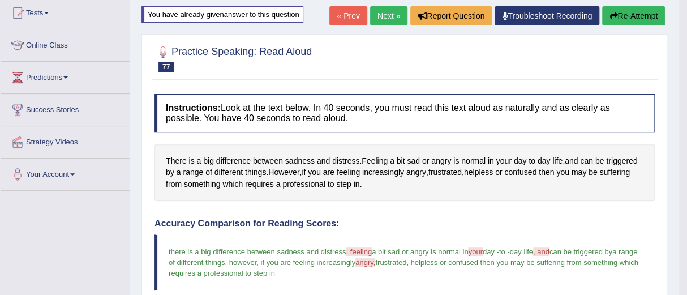
click at [626, 16] on button "Re-Attempt" at bounding box center [633, 15] width 63 height 19
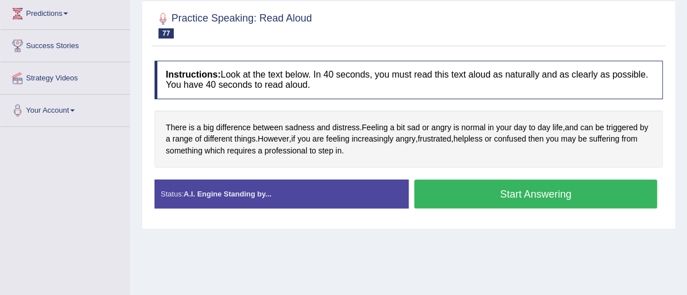
scroll to position [204, 0]
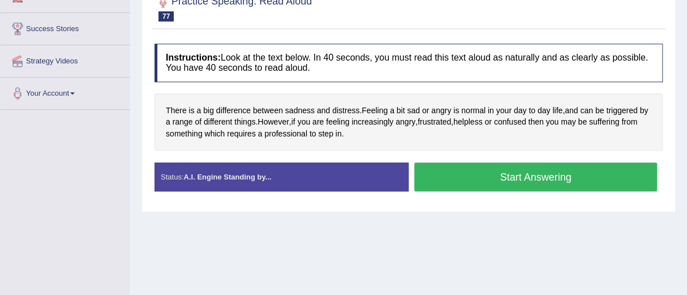
click at [524, 170] on button "Start Answering" at bounding box center [535, 176] width 243 height 29
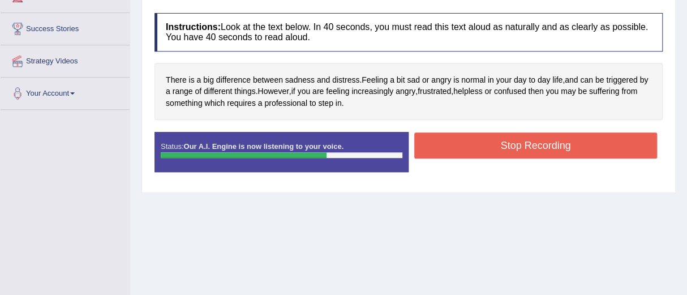
click at [525, 138] on button "Stop Recording" at bounding box center [535, 145] width 243 height 26
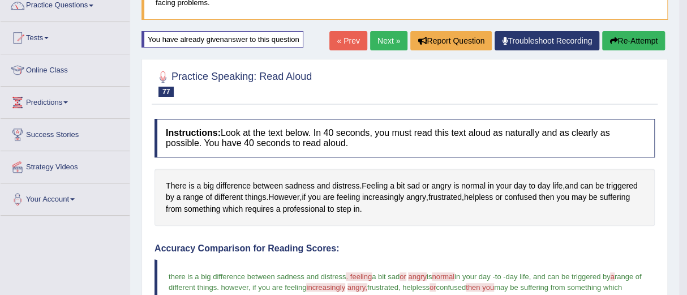
scroll to position [98, 0]
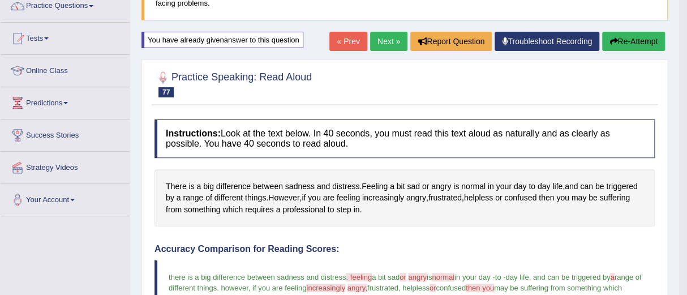
click at [632, 41] on button "Re-Attempt" at bounding box center [633, 41] width 63 height 19
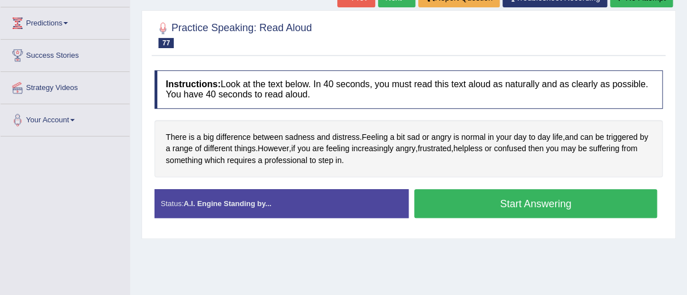
scroll to position [178, 0]
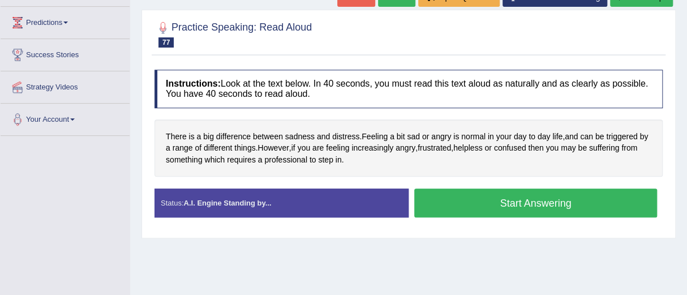
click at [553, 200] on button "Start Answering" at bounding box center [535, 203] width 243 height 29
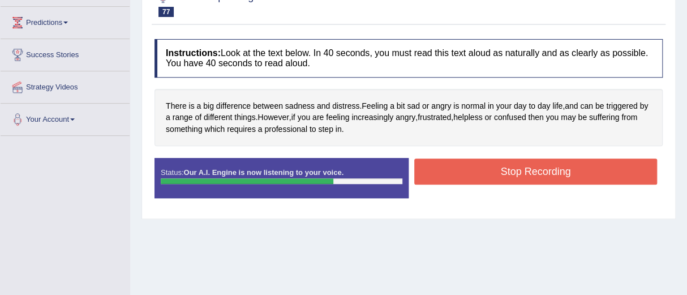
click at [528, 171] on button "Stop Recording" at bounding box center [535, 172] width 243 height 26
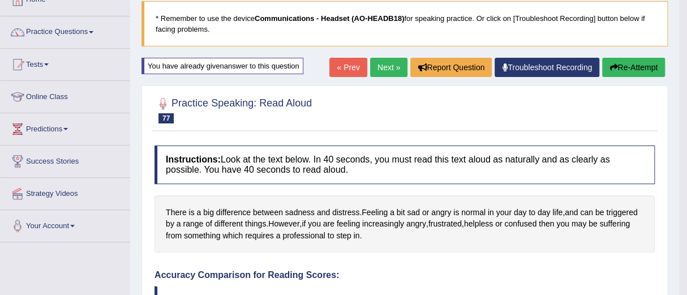
scroll to position [61, 0]
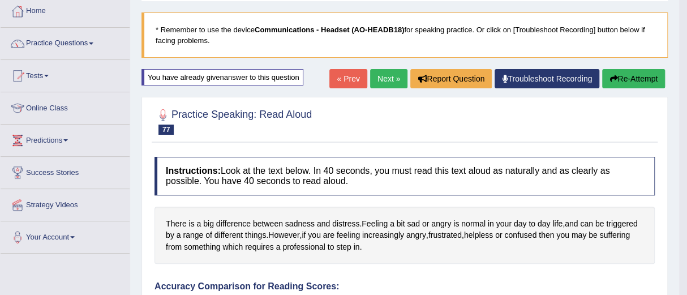
click at [624, 72] on button "Re-Attempt" at bounding box center [633, 78] width 63 height 19
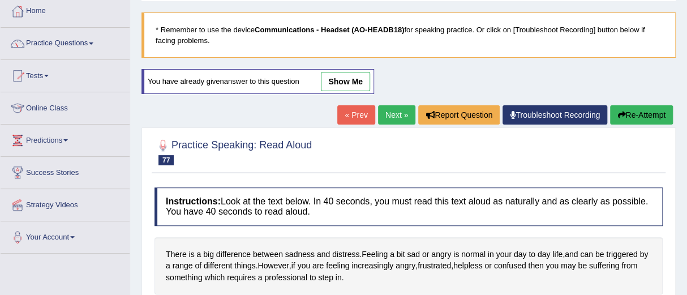
click at [626, 110] on button "Re-Attempt" at bounding box center [641, 114] width 63 height 19
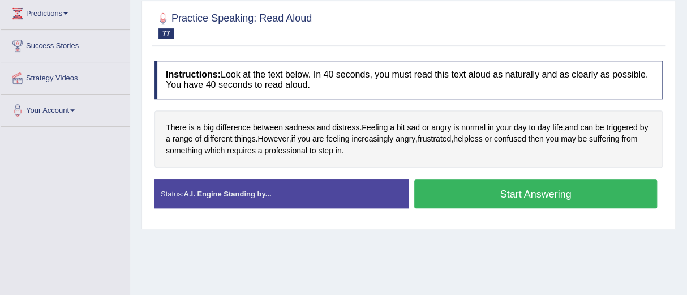
scroll to position [189, 0]
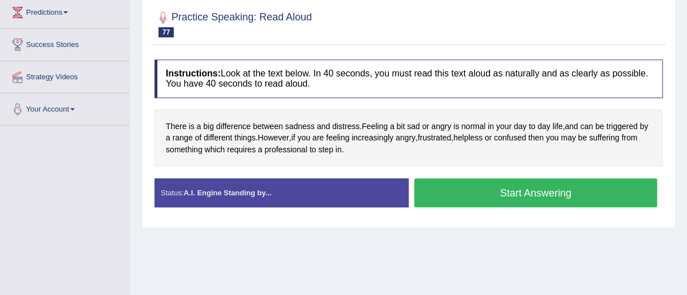
click at [551, 193] on button "Start Answering" at bounding box center [535, 192] width 243 height 29
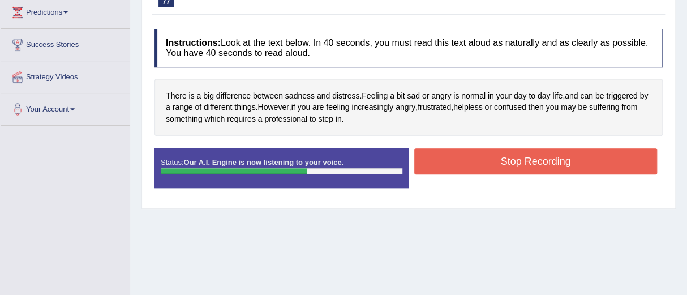
click at [523, 160] on button "Stop Recording" at bounding box center [535, 161] width 243 height 26
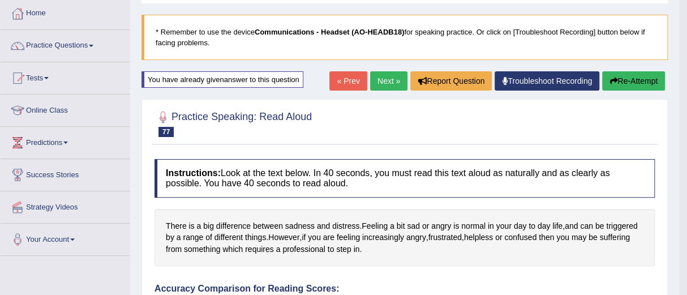
scroll to position [58, 0]
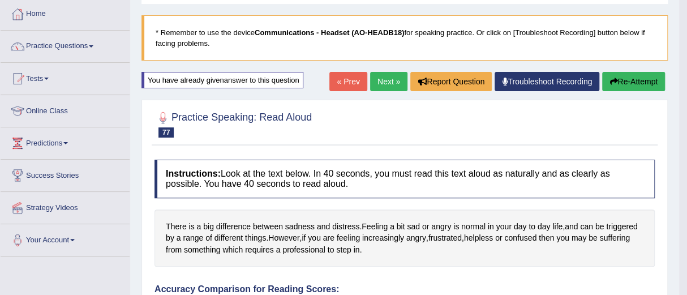
click at [386, 78] on link "Next »" at bounding box center [388, 81] width 37 height 19
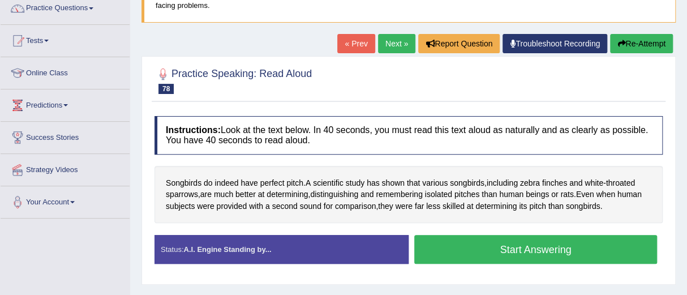
scroll to position [90, 0]
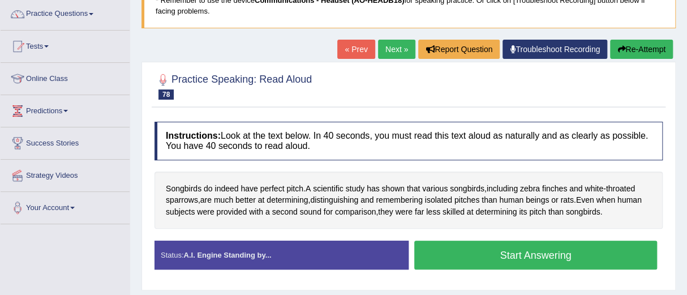
click at [513, 251] on button "Start Answering" at bounding box center [535, 255] width 243 height 29
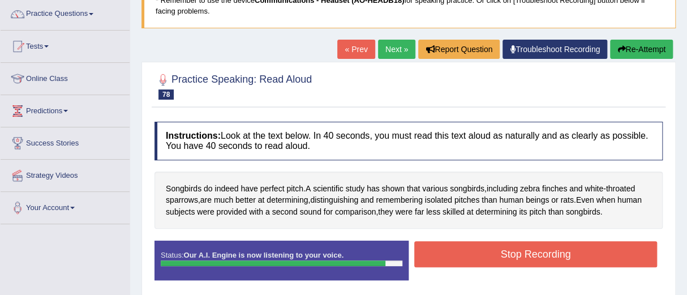
click at [513, 251] on button "Stop Recording" at bounding box center [535, 254] width 243 height 26
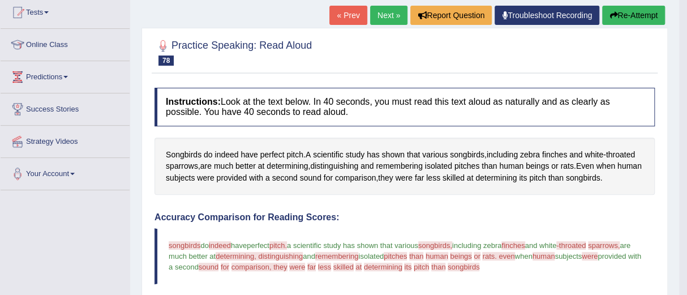
scroll to position [0, 0]
